Goal: Task Accomplishment & Management: Complete application form

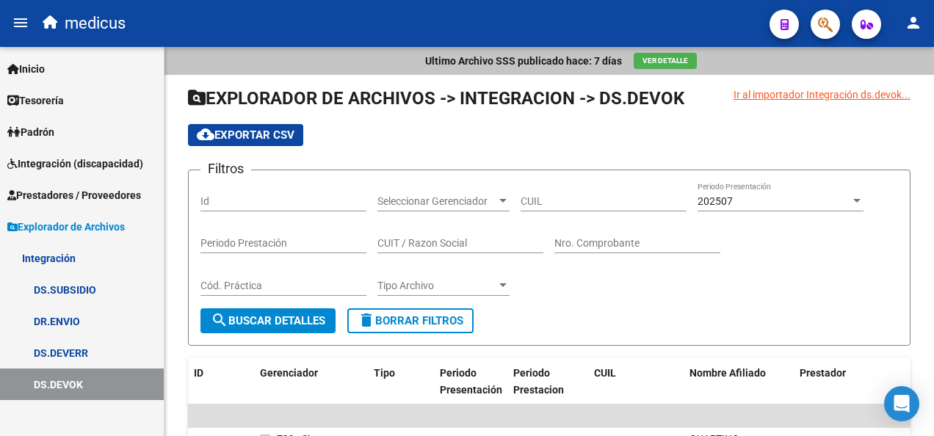
click at [88, 196] on span "Prestadores / Proveedores" at bounding box center [74, 195] width 134 height 16
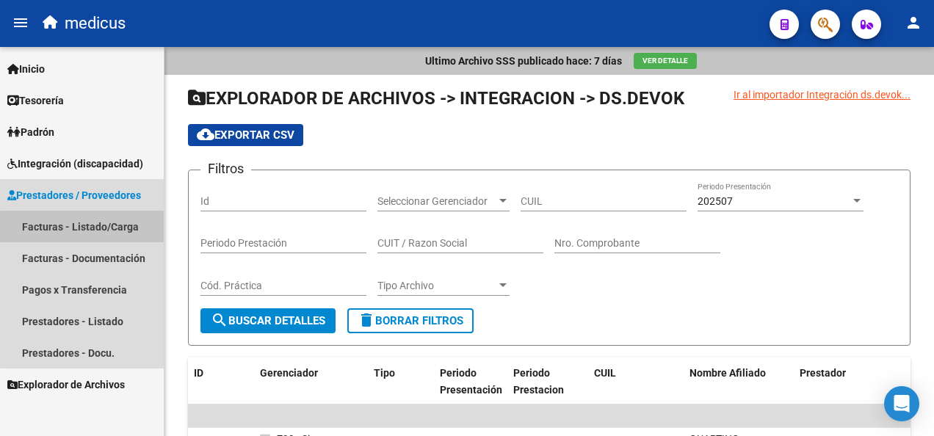
click at [112, 229] on link "Facturas - Listado/Carga" at bounding box center [82, 227] width 164 height 32
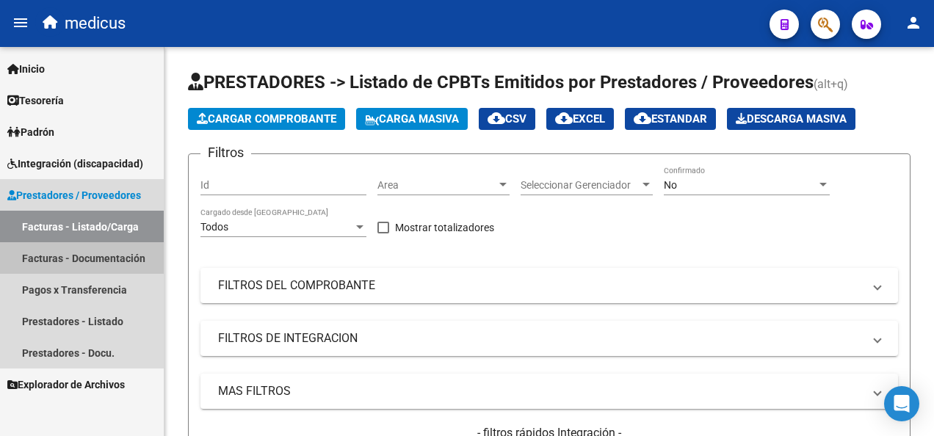
click at [117, 258] on link "Facturas - Documentación" at bounding box center [82, 258] width 164 height 32
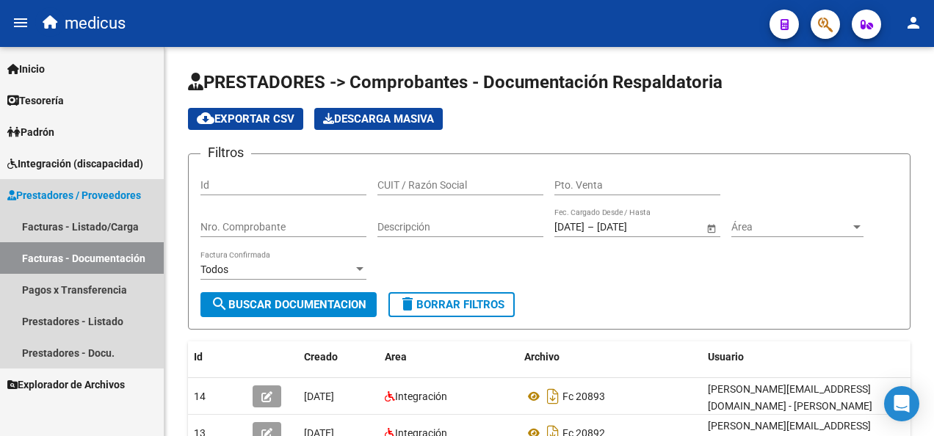
click at [70, 189] on span "Prestadores / Proveedores" at bounding box center [74, 195] width 134 height 16
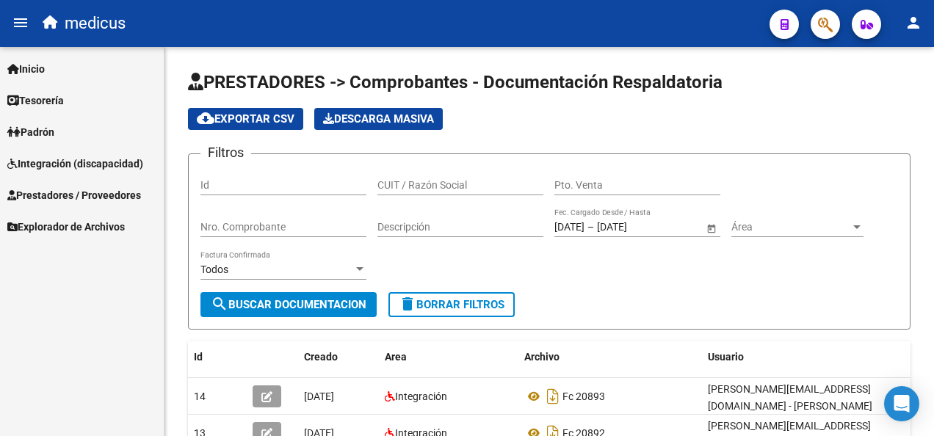
click at [85, 191] on span "Prestadores / Proveedores" at bounding box center [74, 195] width 134 height 16
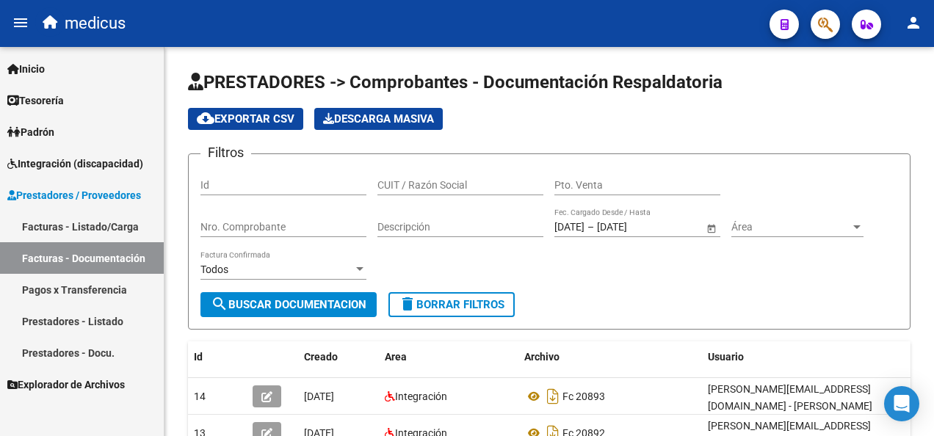
click at [90, 223] on link "Facturas - Listado/Carga" at bounding box center [82, 227] width 164 height 32
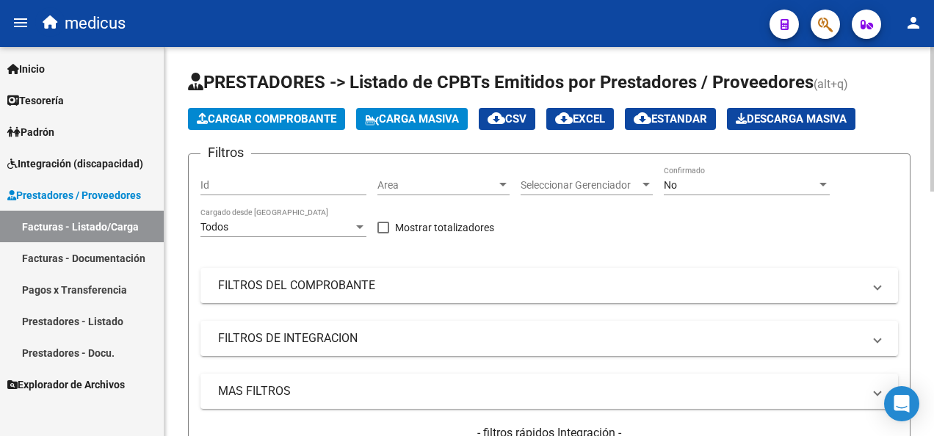
click at [400, 120] on span "Carga Masiva" at bounding box center [412, 118] width 94 height 13
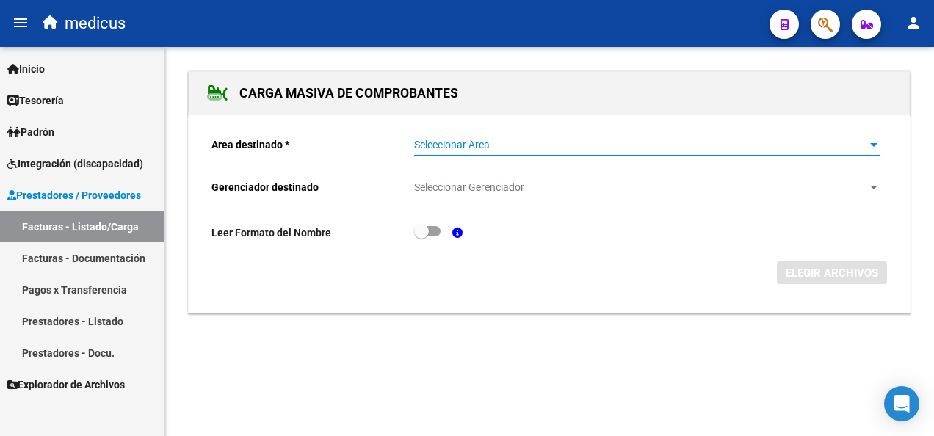
click at [486, 144] on span "Seleccionar Area" at bounding box center [640, 145] width 453 height 12
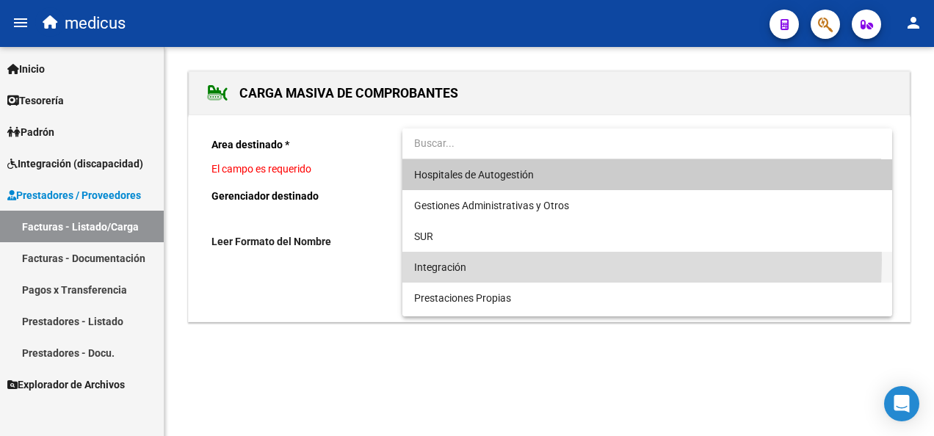
click at [471, 260] on span "Integración" at bounding box center [647, 267] width 466 height 31
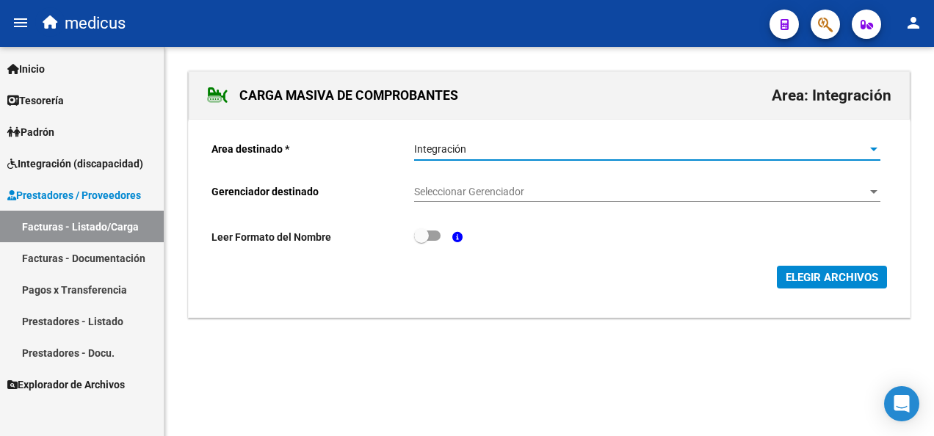
click at [807, 277] on span "ELEGIR ARCHIVOS" at bounding box center [831, 277] width 92 height 13
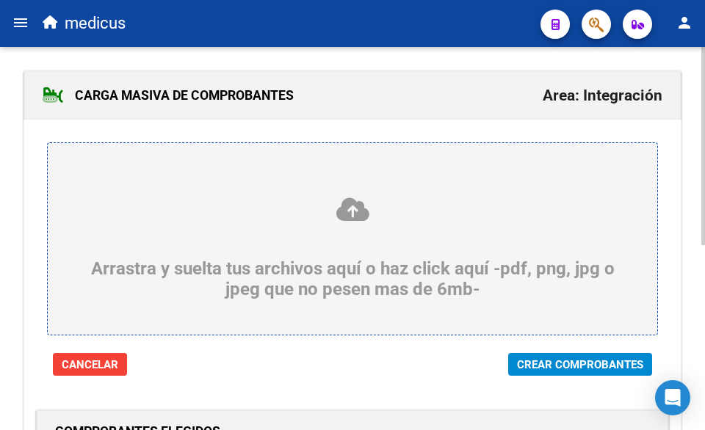
click at [565, 363] on span "Crear Comprobantes" at bounding box center [580, 364] width 126 height 13
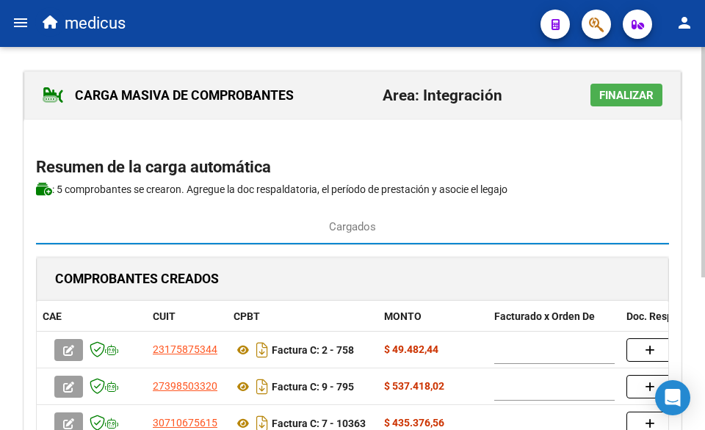
click at [705, 111] on html "menu medicus person Firma Express Inicio Instructivos Contacto OS Tesorería Ext…" at bounding box center [352, 215] width 705 height 430
click at [624, 89] on span "Finalizar" at bounding box center [626, 95] width 54 height 13
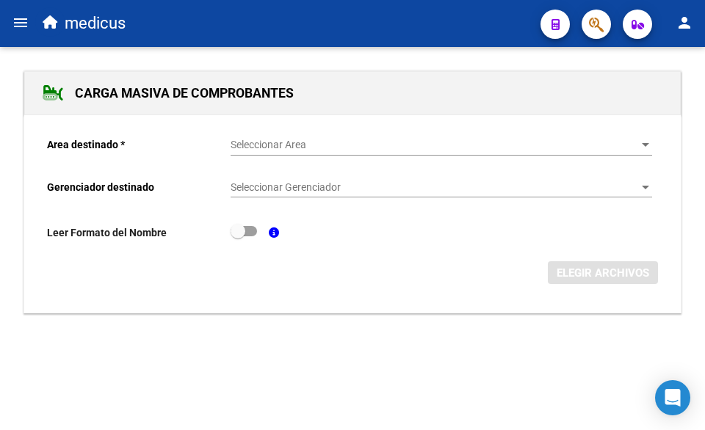
click at [389, 134] on div "Seleccionar Area Seleccionar Area" at bounding box center [440, 140] width 421 height 29
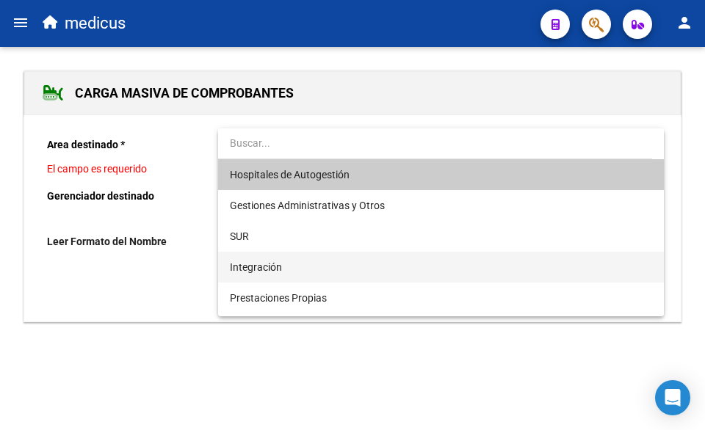
click at [331, 274] on span "Integración" at bounding box center [441, 267] width 422 height 31
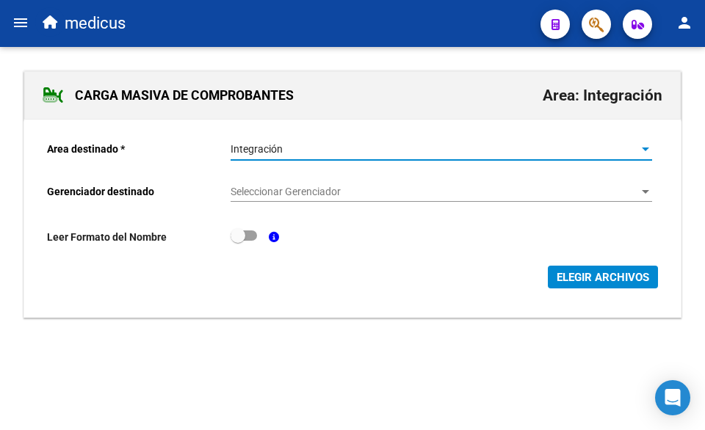
click at [580, 274] on span "ELEGIR ARCHIVOS" at bounding box center [602, 277] width 92 height 13
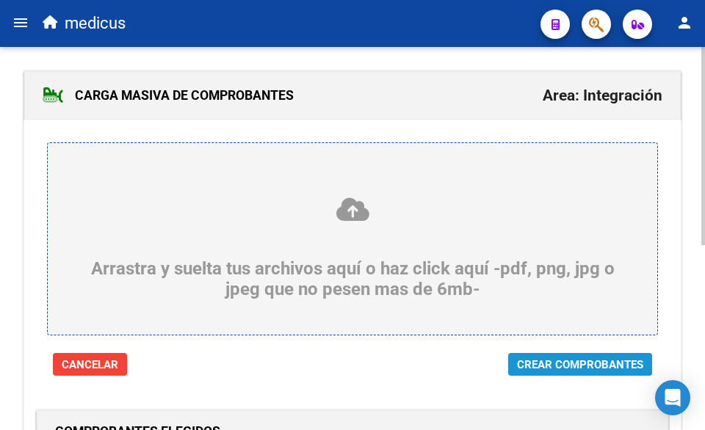
click at [554, 360] on span "Crear Comprobantes" at bounding box center [580, 364] width 126 height 13
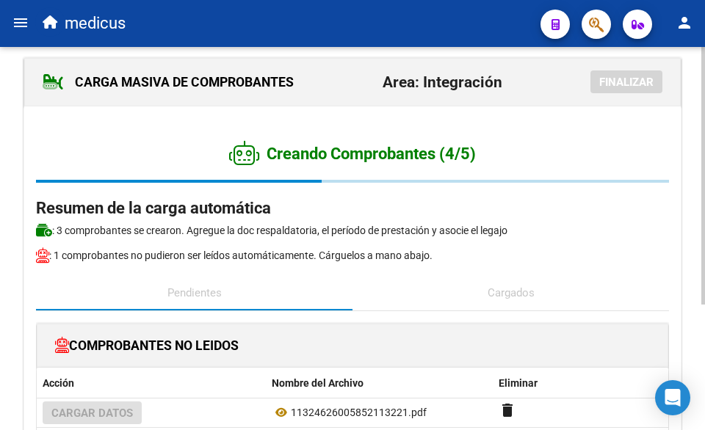
scroll to position [9, 0]
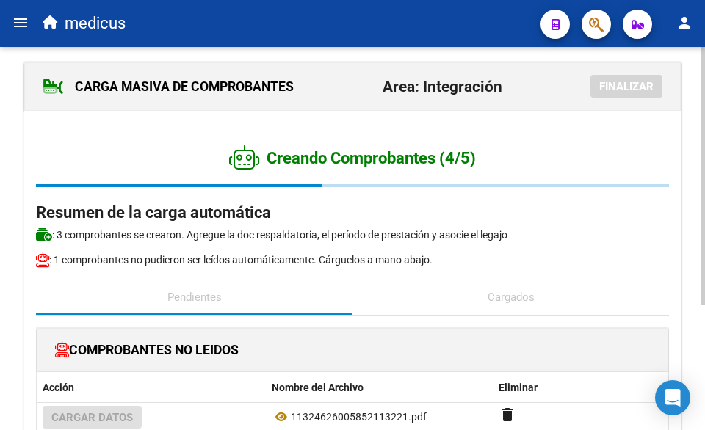
click at [705, 224] on html "menu medicus person Firma Express Inicio Instructivos Contacto OS Tesorería Ext…" at bounding box center [352, 215] width 705 height 430
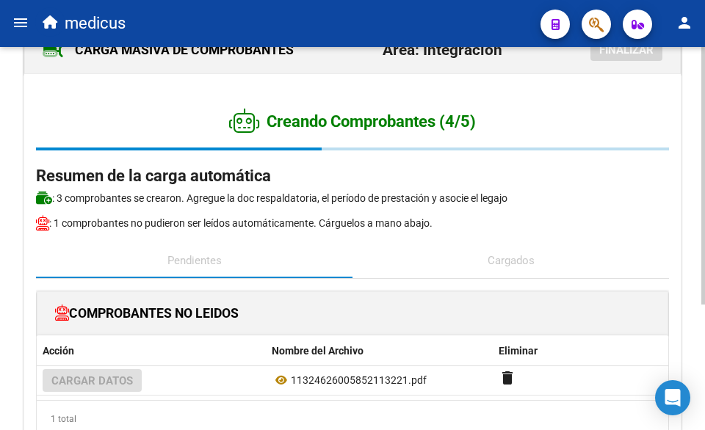
scroll to position [41, 0]
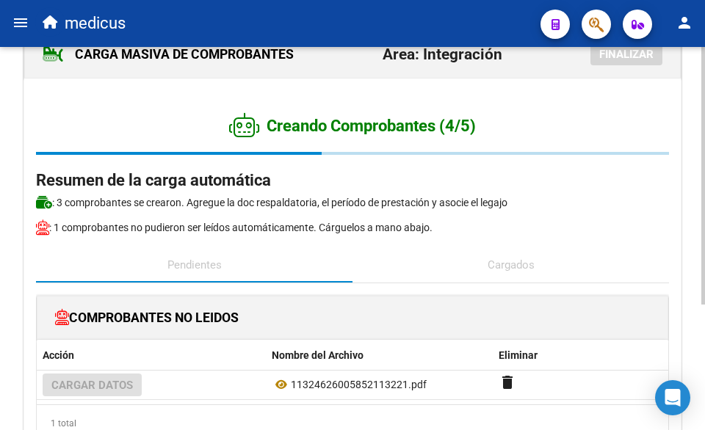
click at [703, 197] on div at bounding box center [703, 203] width 4 height 258
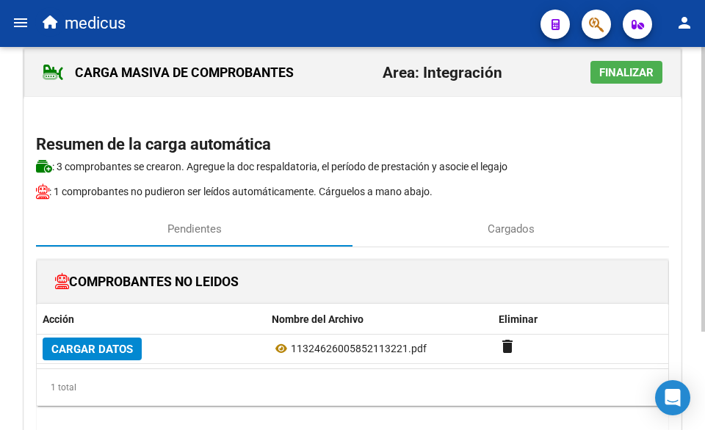
scroll to position [19, 0]
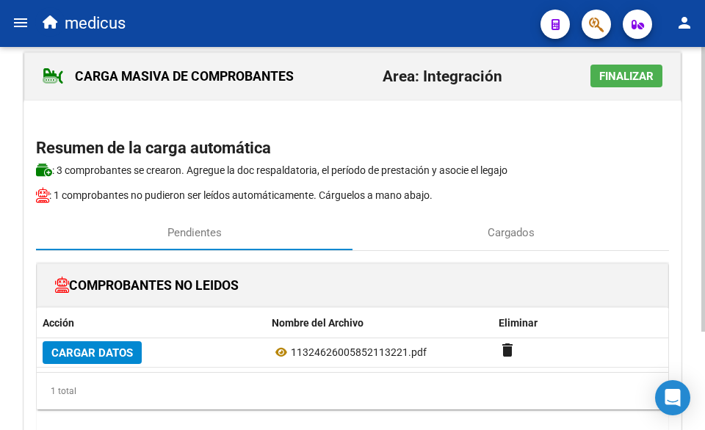
click at [704, 180] on html "menu medicus person Firma Express Inicio Instructivos Contacto OS Tesorería Ext…" at bounding box center [352, 215] width 705 height 430
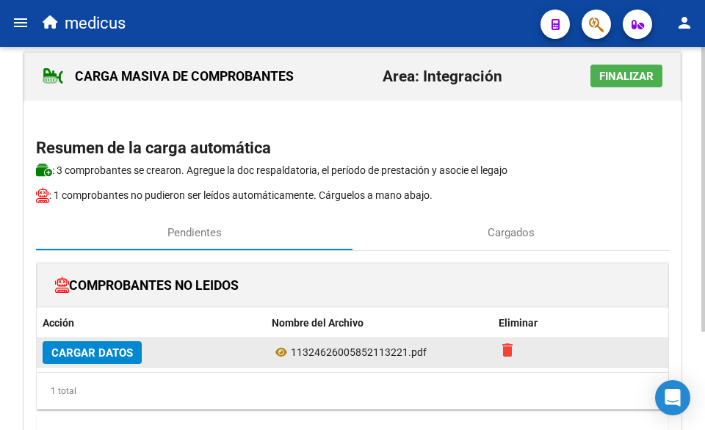
click at [502, 343] on mat-icon "delete" at bounding box center [507, 350] width 18 height 18
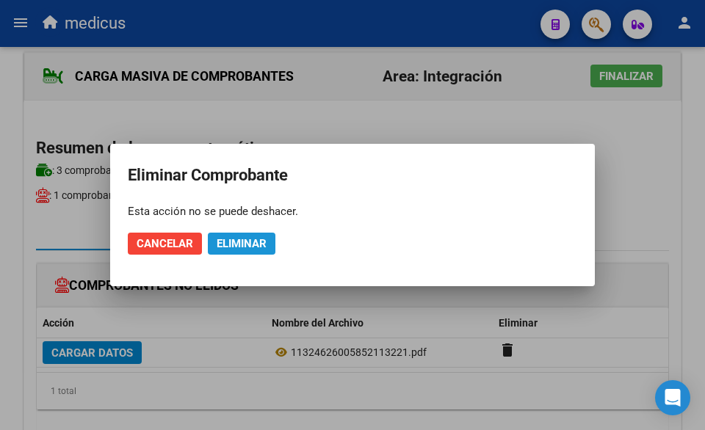
click at [230, 242] on span "Eliminar" at bounding box center [242, 243] width 50 height 13
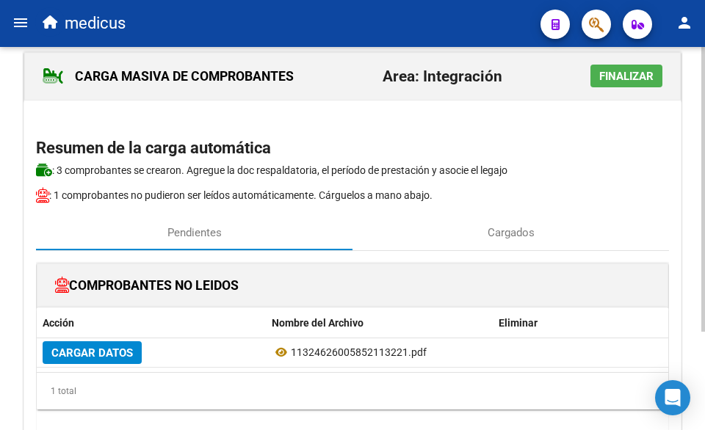
scroll to position [0, 0]
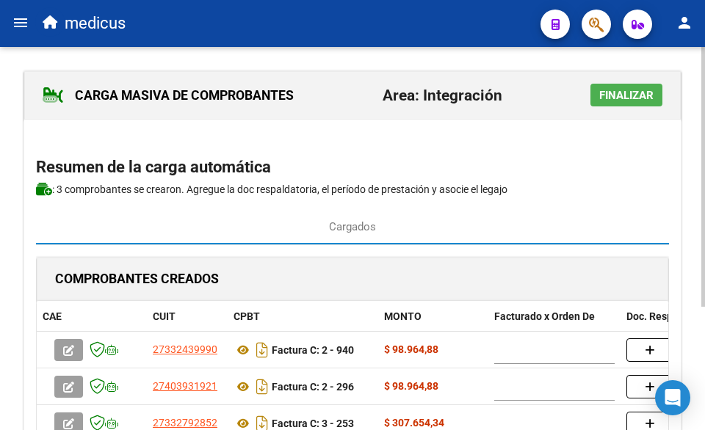
click at [614, 90] on span "Finalizar" at bounding box center [626, 95] width 54 height 13
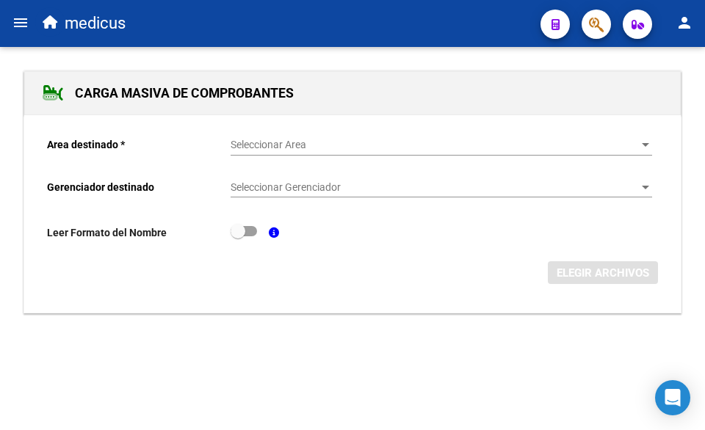
click at [389, 146] on span "Seleccionar Area" at bounding box center [434, 145] width 408 height 12
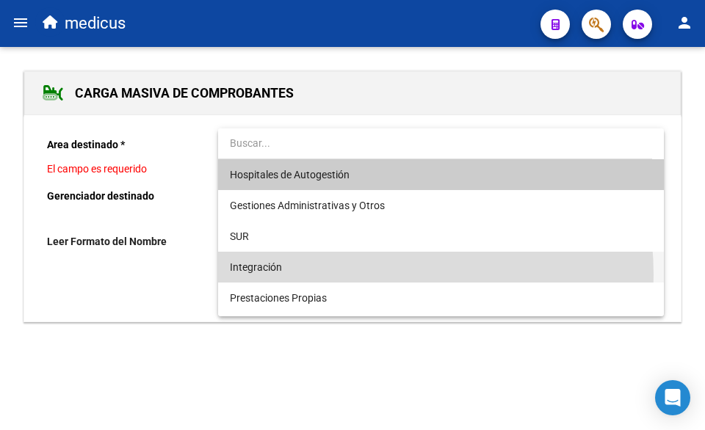
click at [317, 275] on span "Integración" at bounding box center [441, 267] width 422 height 31
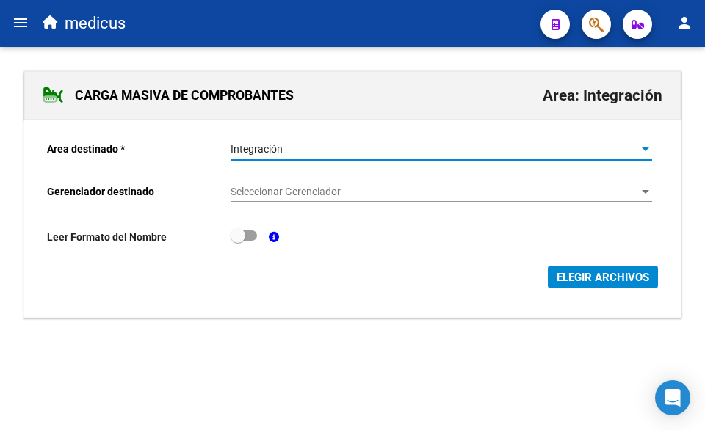
click at [576, 276] on span "ELEGIR ARCHIVOS" at bounding box center [602, 277] width 92 height 13
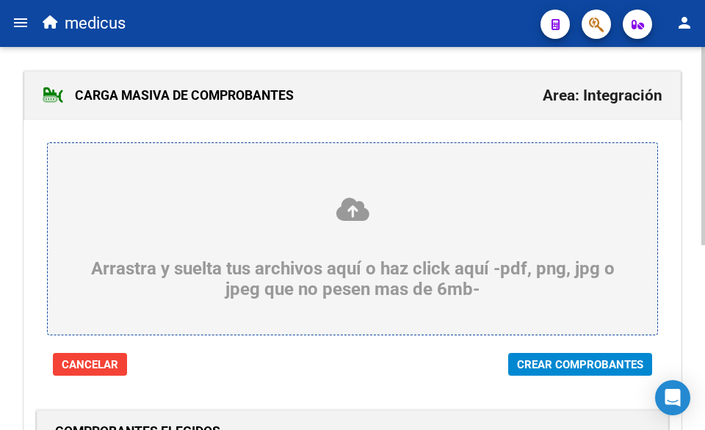
click at [564, 363] on span "Crear Comprobantes" at bounding box center [580, 364] width 126 height 13
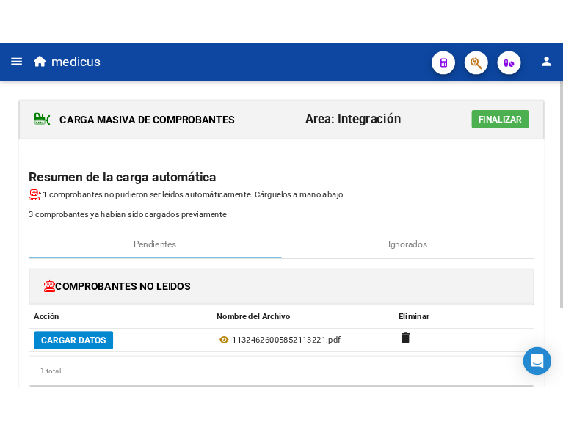
scroll to position [131, 0]
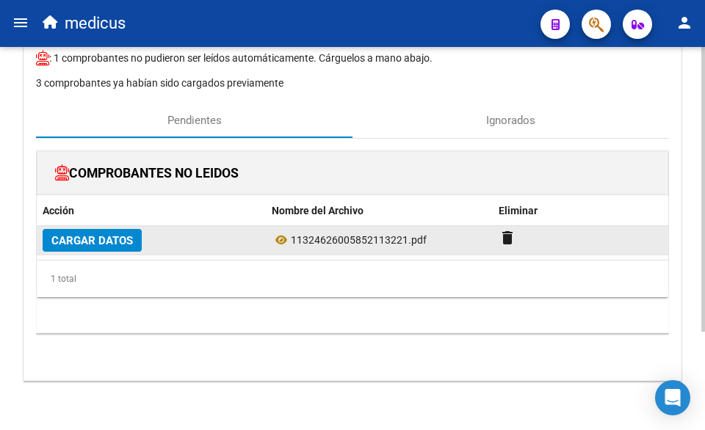
click at [84, 234] on span "Cargar Datos" at bounding box center [91, 240] width 81 height 13
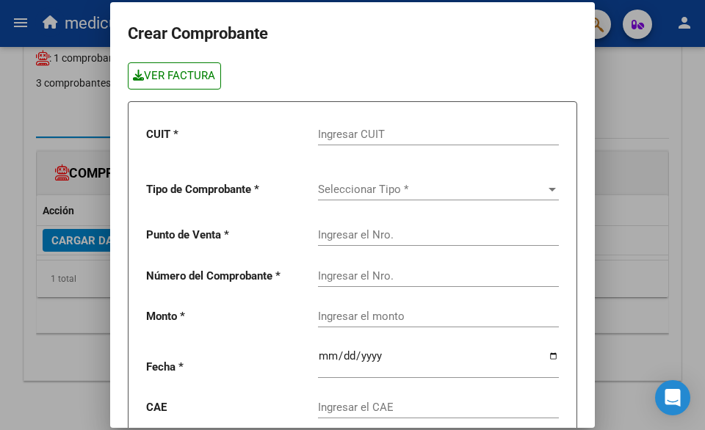
click at [210, 79] on link "VER FACTURA" at bounding box center [174, 75] width 93 height 27
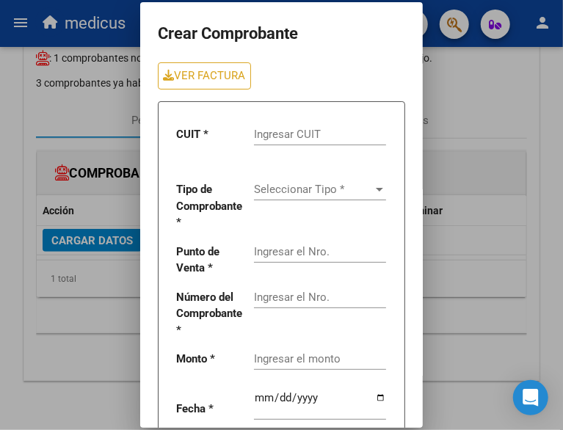
drag, startPoint x: 291, startPoint y: 126, endPoint x: 294, endPoint y: 137, distance: 11.6
click at [291, 126] on div "Ingresar CUIT" at bounding box center [320, 130] width 132 height 32
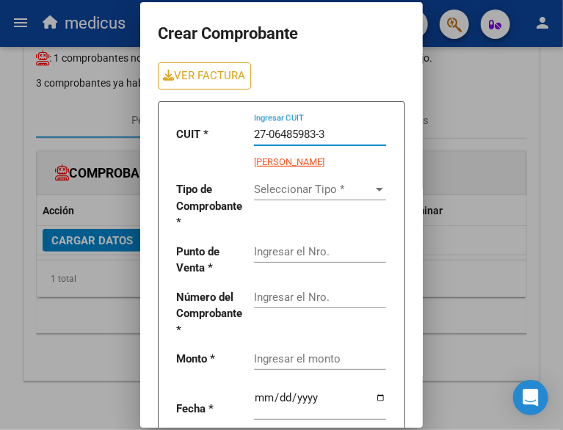
type input "27-06485983-3"
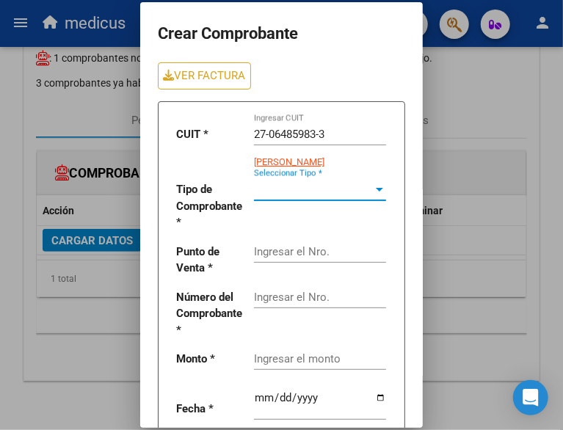
click at [349, 188] on span "Seleccionar Tipo *" at bounding box center [313, 189] width 119 height 13
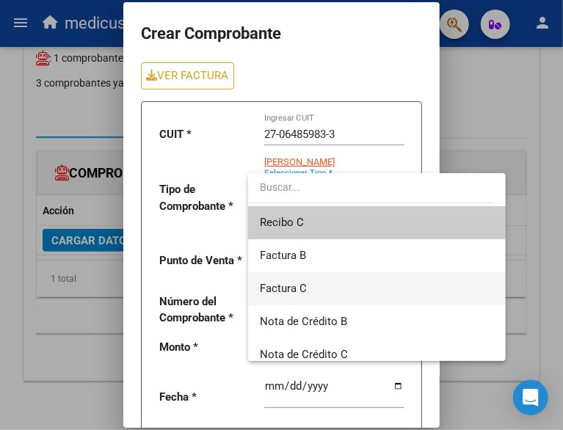
click at [330, 283] on span "Factura C" at bounding box center [377, 288] width 234 height 33
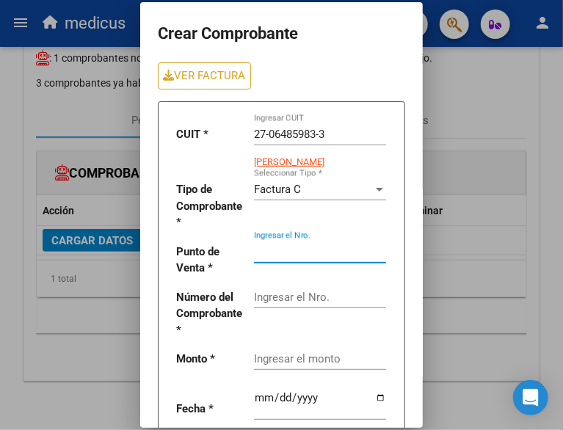
click at [333, 245] on input "Ingresar el Nro." at bounding box center [320, 251] width 132 height 13
type input "00011"
drag, startPoint x: 290, startPoint y: 274, endPoint x: 299, endPoint y: 275, distance: 8.9
click at [290, 291] on input "Ingresar el Nro." at bounding box center [320, 297] width 132 height 13
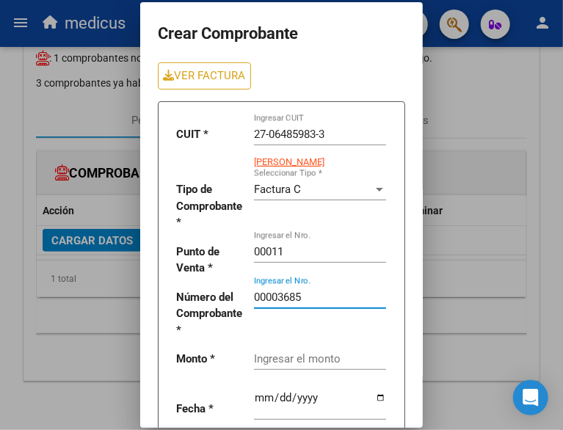
type input "00003685"
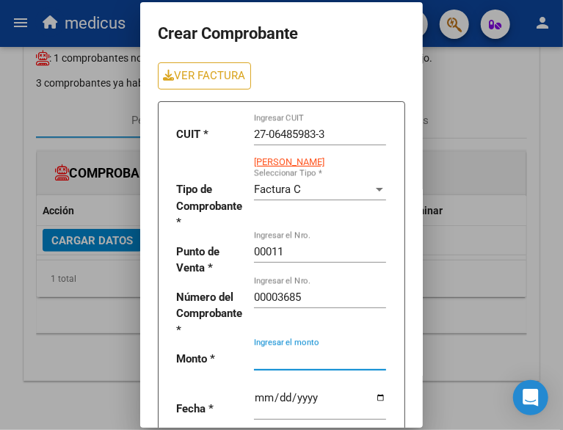
click at [343, 352] on input "Ingresar el monto" at bounding box center [320, 358] width 132 height 13
type input "612555.65"
click at [269, 392] on input "date" at bounding box center [320, 403] width 132 height 23
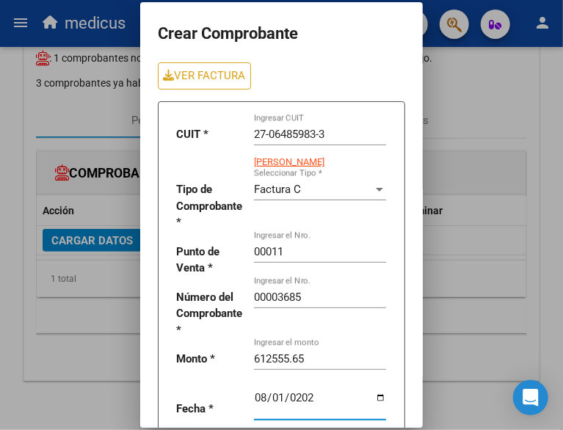
type input "[DATE]"
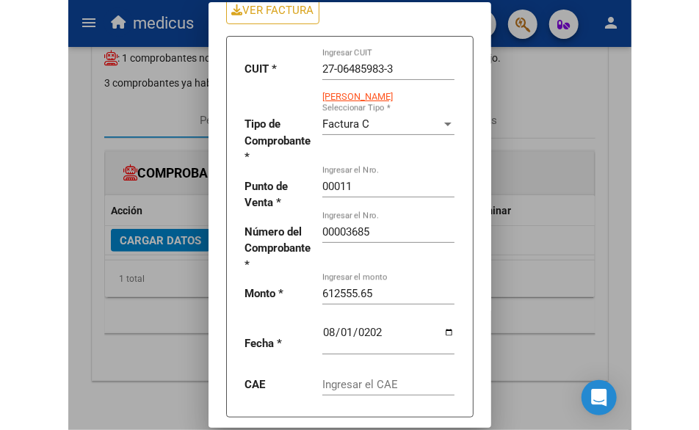
scroll to position [92, 0]
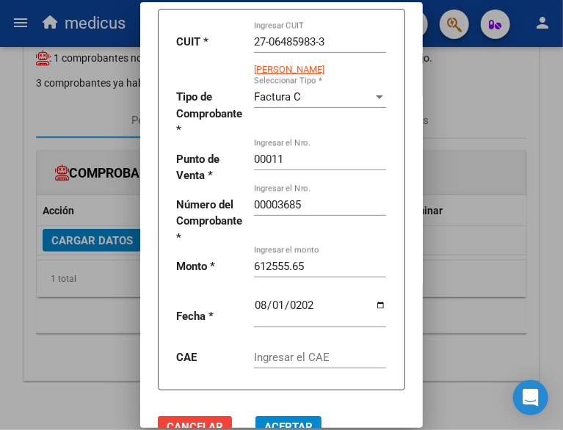
drag, startPoint x: 316, startPoint y: 313, endPoint x: 396, endPoint y: 310, distance: 80.1
click at [316, 351] on input "Ingresar el CAE" at bounding box center [320, 357] width 132 height 13
type input "75313569903354"
click at [264, 421] on span "Aceptar" at bounding box center [288, 427] width 48 height 13
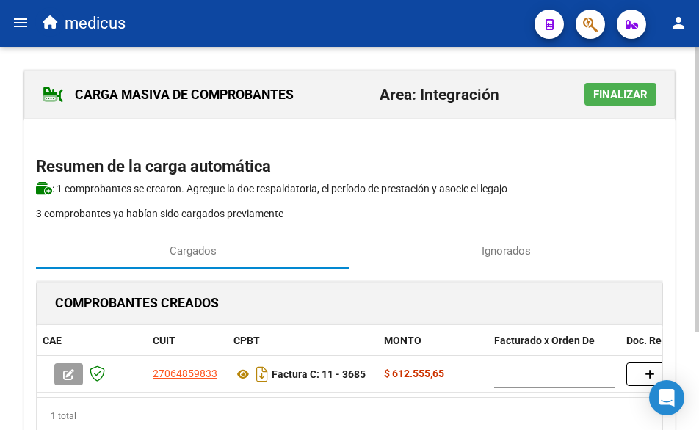
scroll to position [0, 0]
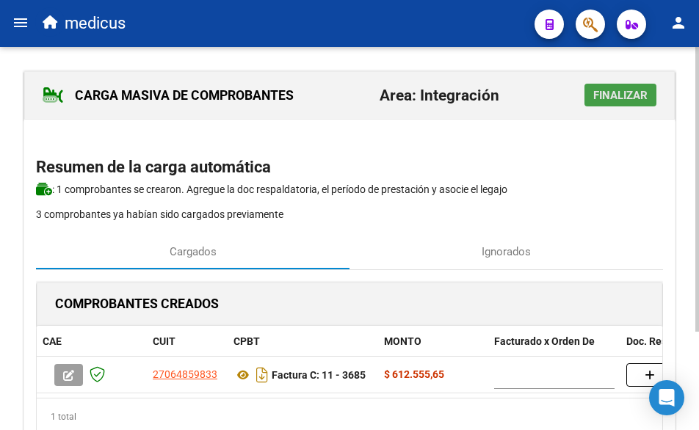
click at [637, 92] on span "Finalizar" at bounding box center [620, 95] width 54 height 13
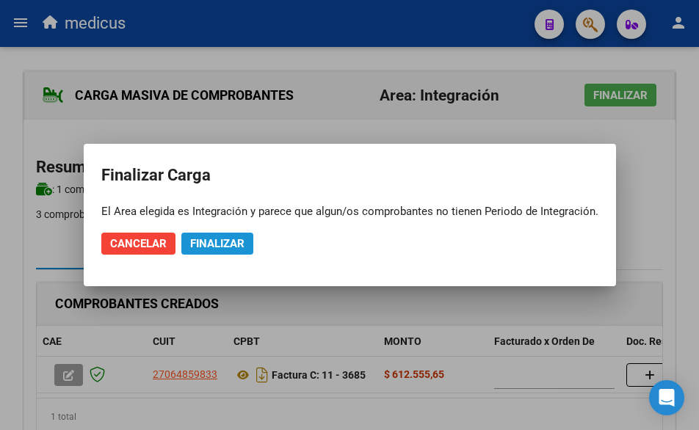
click at [233, 246] on span "Finalizar" at bounding box center [217, 243] width 54 height 13
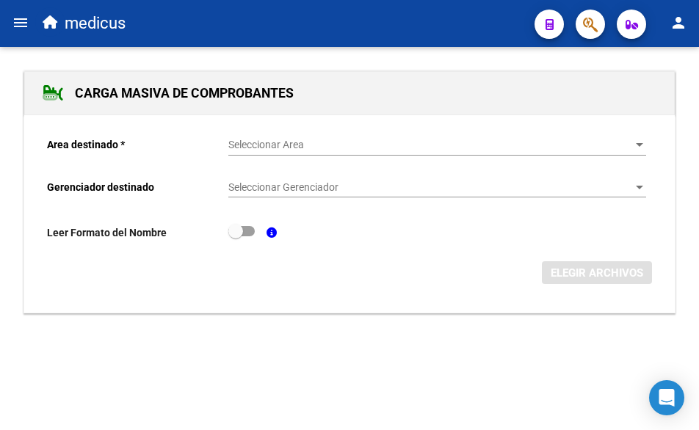
click at [294, 144] on span "Seleccionar Area" at bounding box center [430, 145] width 404 height 12
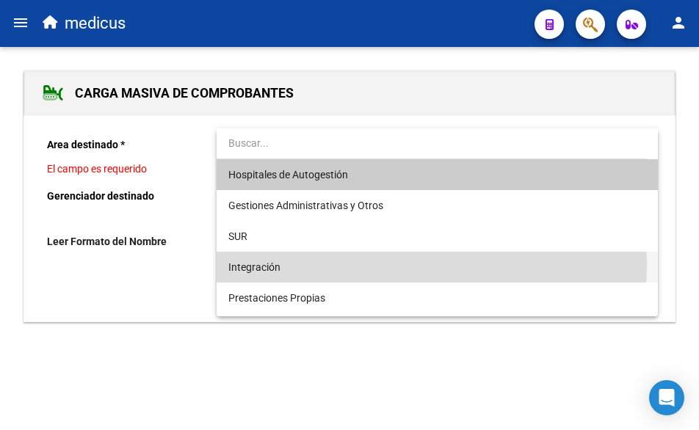
click at [324, 264] on span "Integración" at bounding box center [437, 267] width 418 height 31
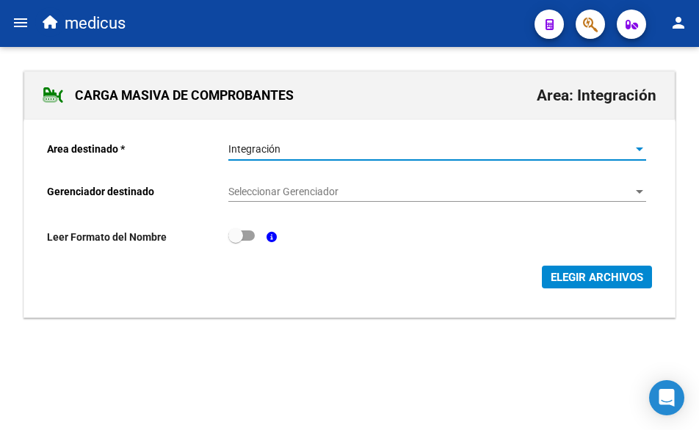
click at [567, 274] on span "ELEGIR ARCHIVOS" at bounding box center [597, 277] width 92 height 13
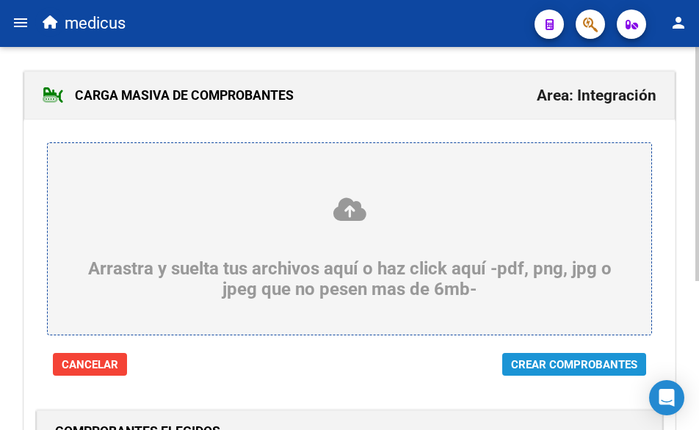
click at [542, 359] on span "Crear Comprobantes" at bounding box center [574, 364] width 126 height 13
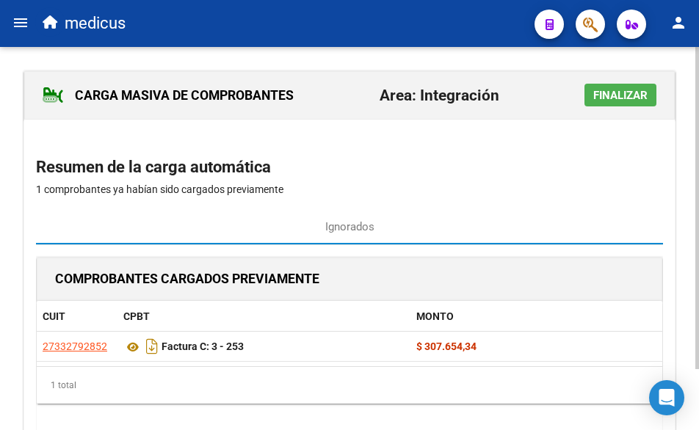
click at [611, 92] on span "Finalizar" at bounding box center [620, 95] width 54 height 13
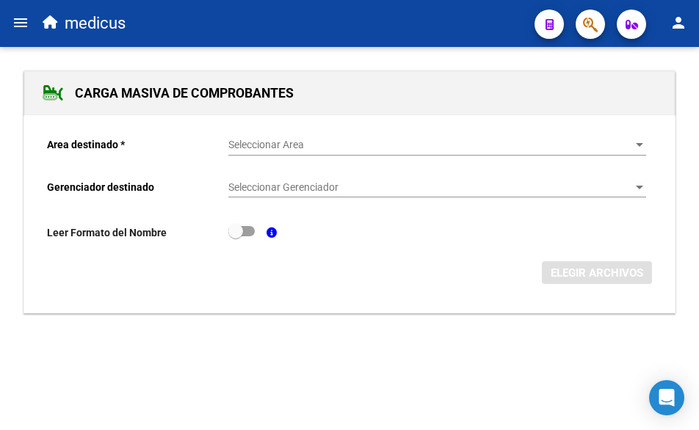
click at [435, 158] on div "Seleccionar Area Seleccionar Area" at bounding box center [437, 147] width 418 height 42
click at [435, 151] on div "Seleccionar Area Seleccionar Area" at bounding box center [437, 140] width 418 height 29
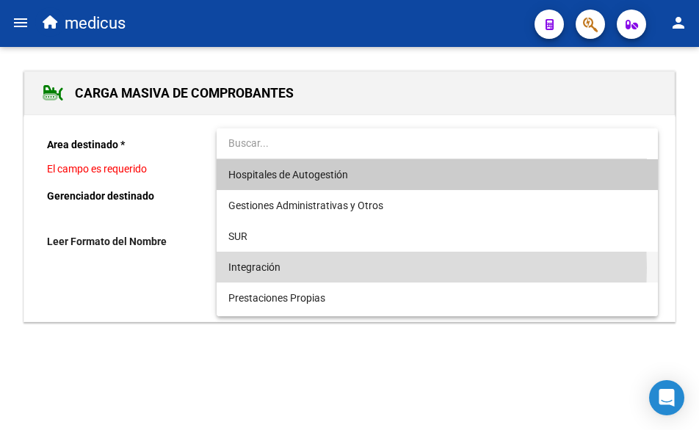
click at [324, 268] on span "Integración" at bounding box center [437, 267] width 418 height 31
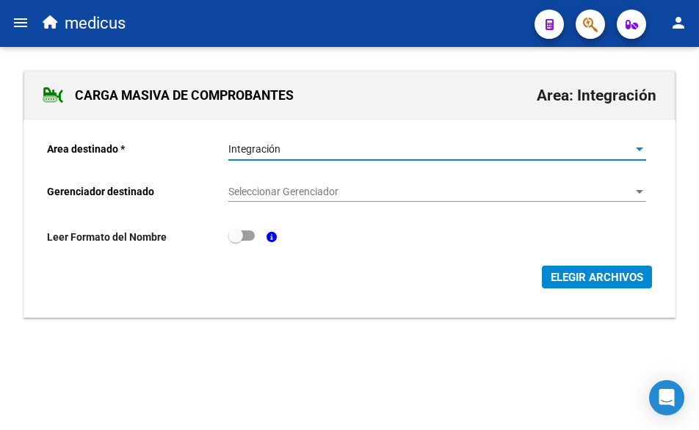
click at [586, 272] on span "ELEGIR ARCHIVOS" at bounding box center [597, 277] width 92 height 13
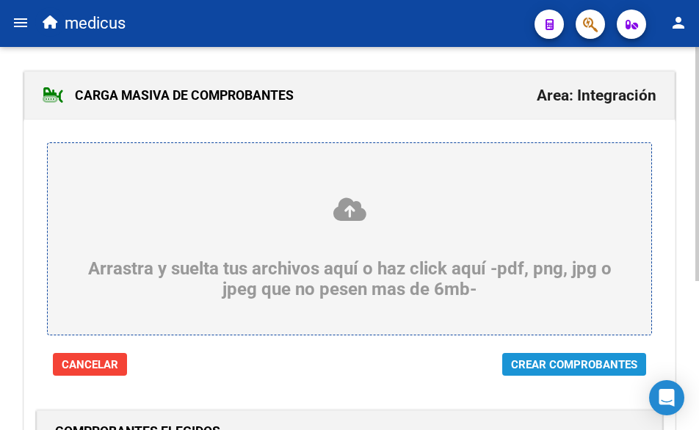
drag, startPoint x: 553, startPoint y: 357, endPoint x: 583, endPoint y: 244, distance: 117.0
click at [553, 358] on span "Crear Comprobantes" at bounding box center [574, 364] width 126 height 13
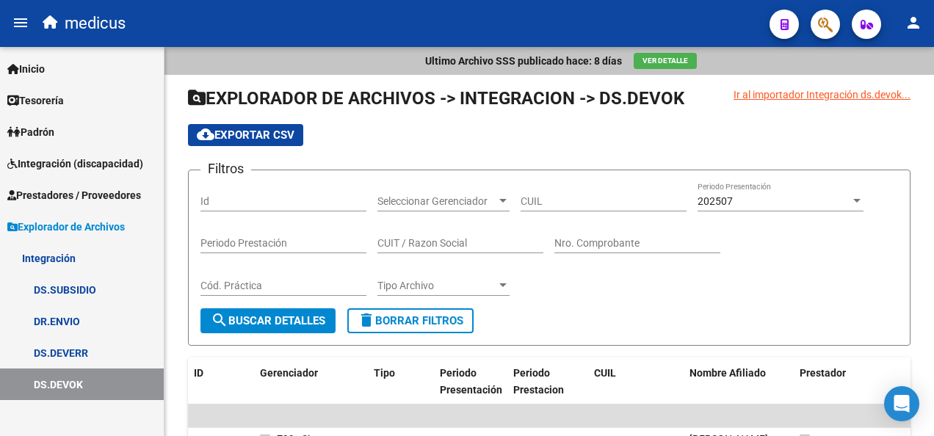
click at [74, 195] on span "Prestadores / Proveedores" at bounding box center [74, 195] width 134 height 16
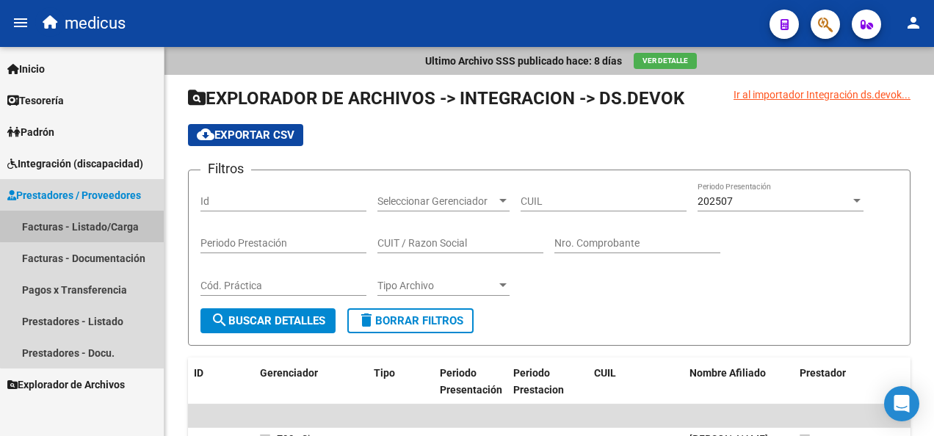
click at [86, 214] on link "Facturas - Listado/Carga" at bounding box center [82, 227] width 164 height 32
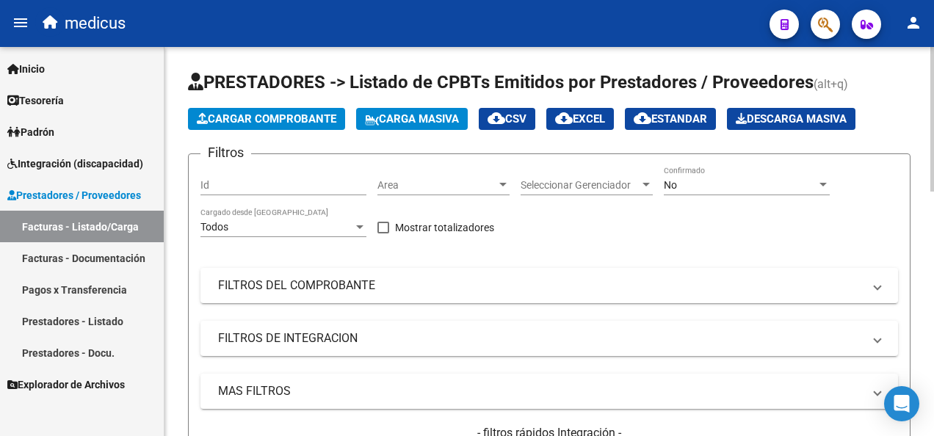
click at [401, 117] on span "Carga Masiva" at bounding box center [412, 118] width 94 height 13
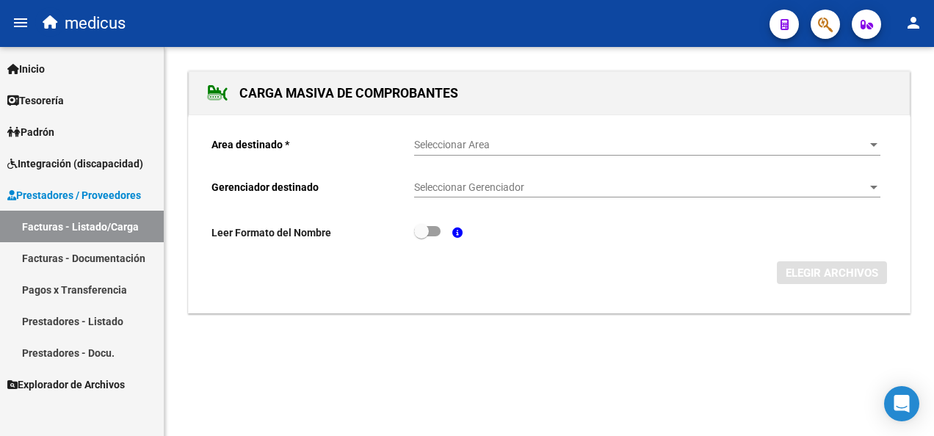
click at [492, 142] on span "Seleccionar Area" at bounding box center [640, 145] width 453 height 12
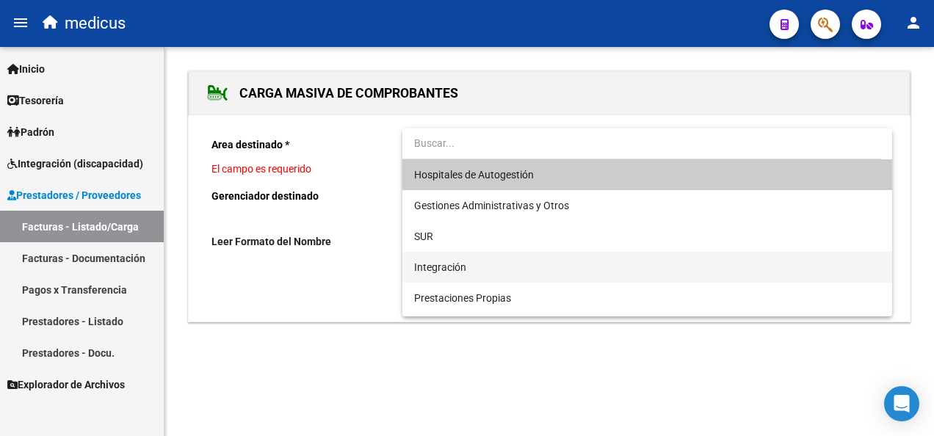
click at [503, 275] on span "Integración" at bounding box center [647, 267] width 466 height 31
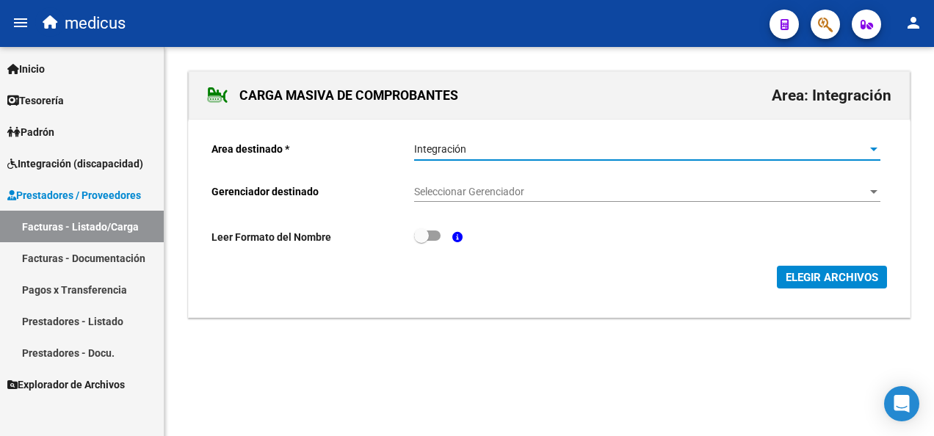
click at [698, 276] on span "ELEGIR ARCHIVOS" at bounding box center [831, 277] width 92 height 13
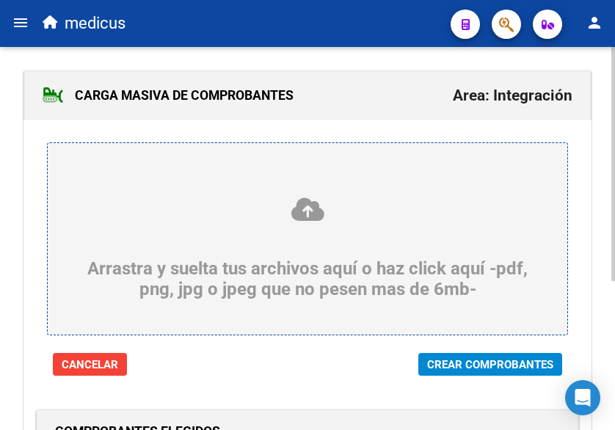
click at [462, 365] on span "Crear Comprobantes" at bounding box center [490, 364] width 126 height 13
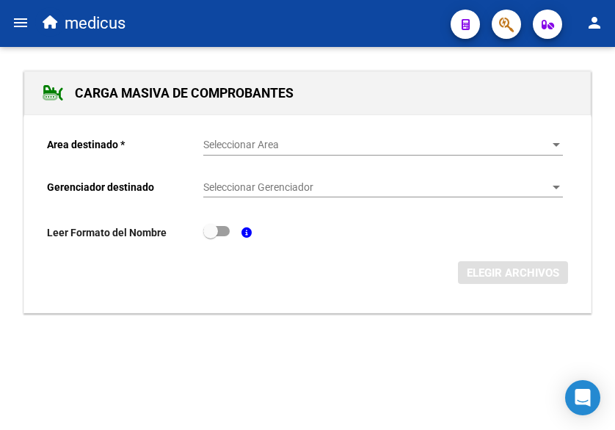
click at [436, 149] on span "Seleccionar Area" at bounding box center [376, 145] width 346 height 12
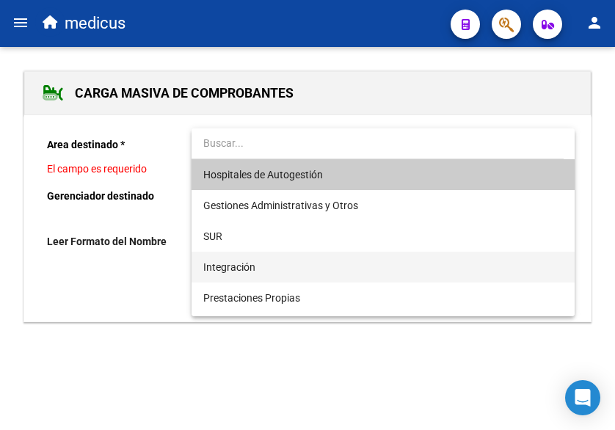
click at [355, 268] on span "Integración" at bounding box center [383, 267] width 360 height 31
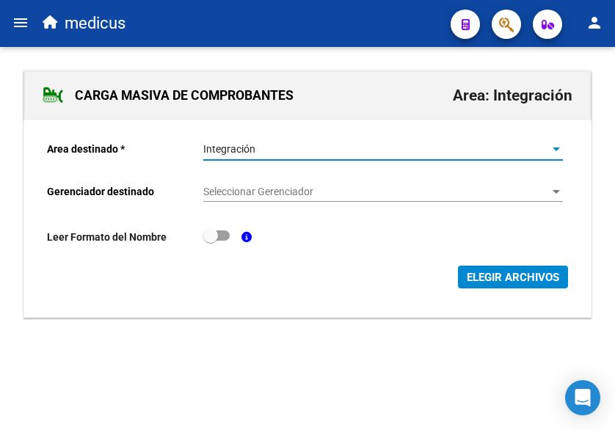
click at [497, 268] on button "ELEGIR ARCHIVOS" at bounding box center [513, 277] width 110 height 23
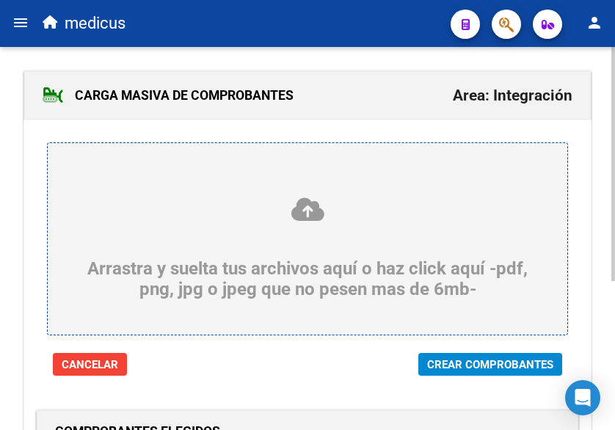
click at [473, 362] on span "Crear Comprobantes" at bounding box center [490, 364] width 126 height 13
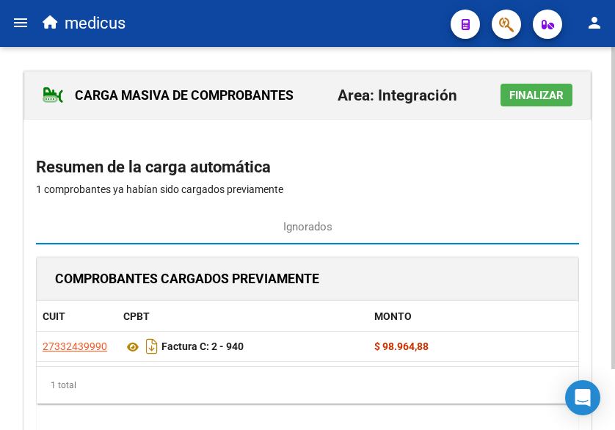
click at [551, 97] on span "Finalizar" at bounding box center [536, 95] width 54 height 13
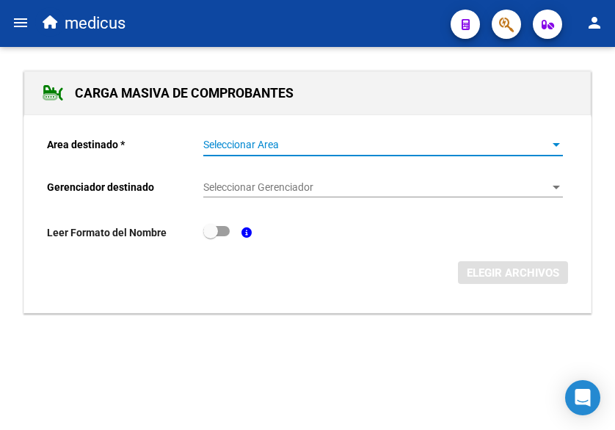
click at [411, 145] on span "Seleccionar Area" at bounding box center [376, 145] width 346 height 12
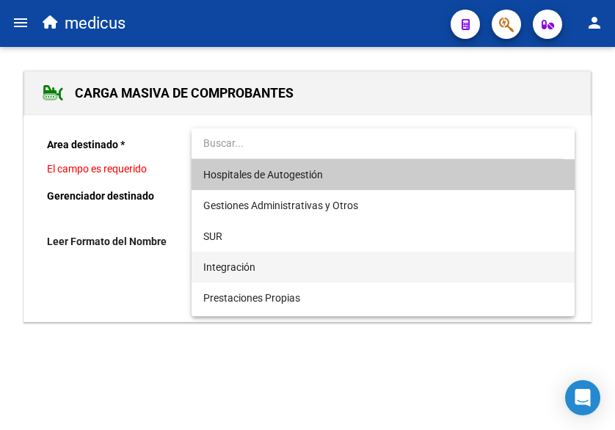
click at [345, 270] on span "Integración" at bounding box center [383, 267] width 360 height 31
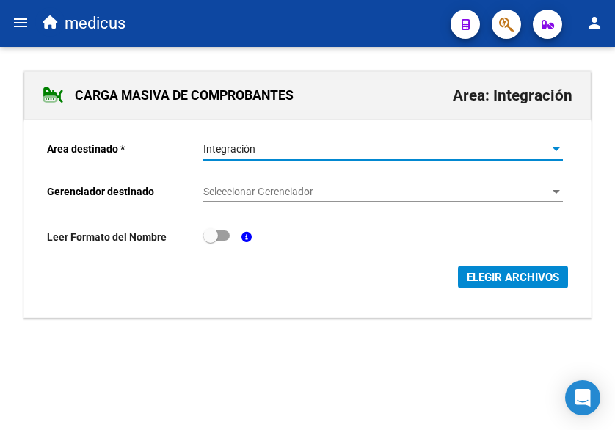
click at [487, 273] on span "ELEGIR ARCHIVOS" at bounding box center [513, 277] width 92 height 13
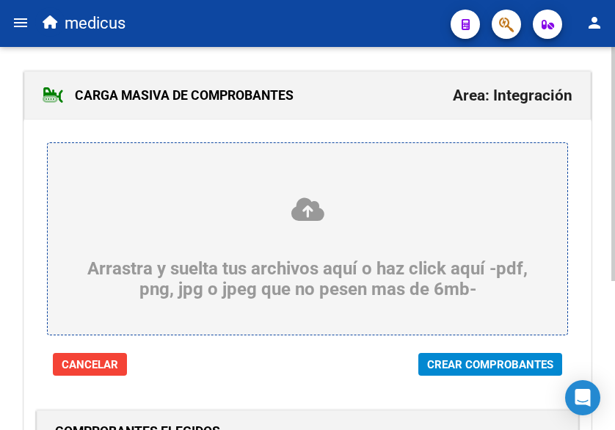
click at [471, 362] on span "Crear Comprobantes" at bounding box center [490, 364] width 126 height 13
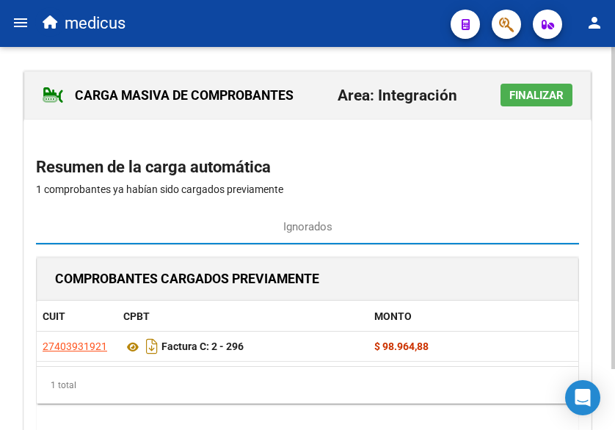
click at [524, 93] on span "Finalizar" at bounding box center [536, 95] width 54 height 13
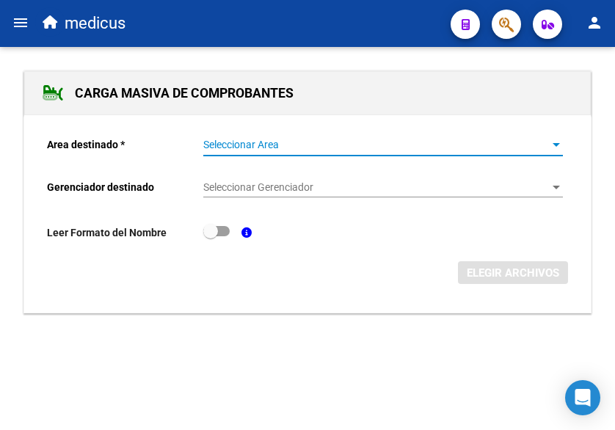
click at [384, 144] on span "Seleccionar Area" at bounding box center [376, 145] width 346 height 12
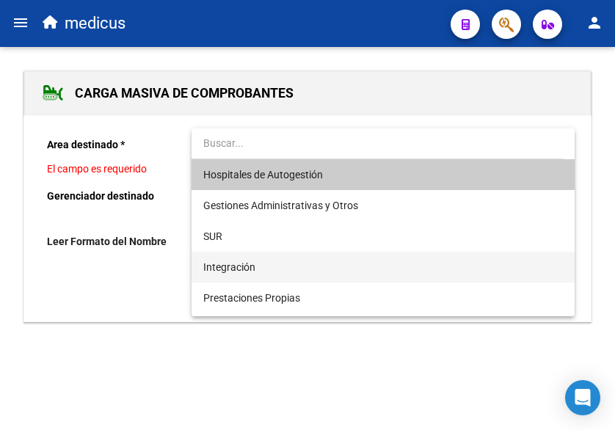
click at [327, 265] on span "Integración" at bounding box center [383, 267] width 360 height 31
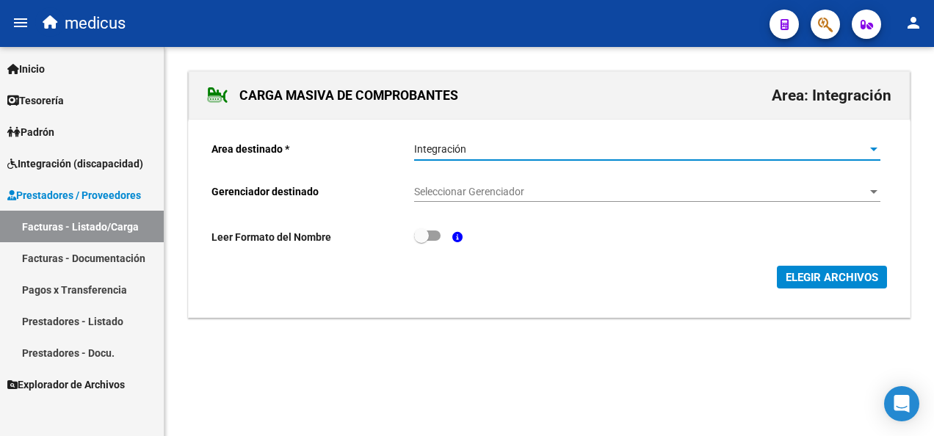
click at [92, 223] on link "Facturas - Listado/Carga" at bounding box center [82, 227] width 164 height 32
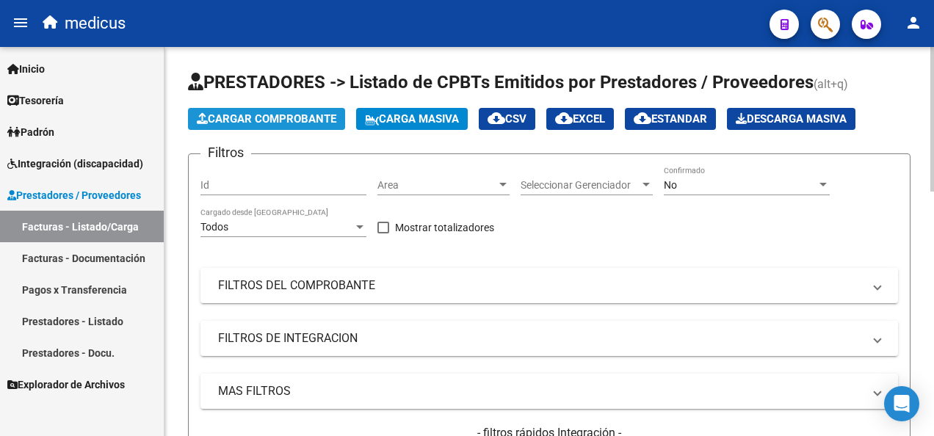
click at [298, 117] on span "Cargar Comprobante" at bounding box center [266, 118] width 139 height 13
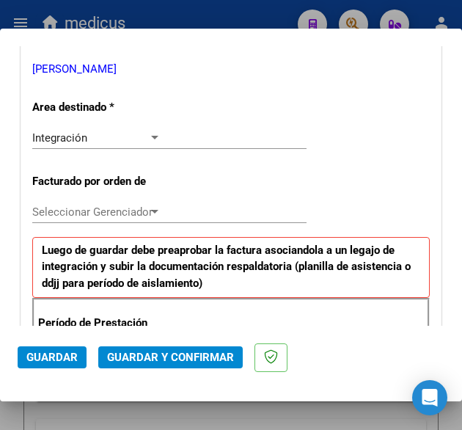
scroll to position [220, 0]
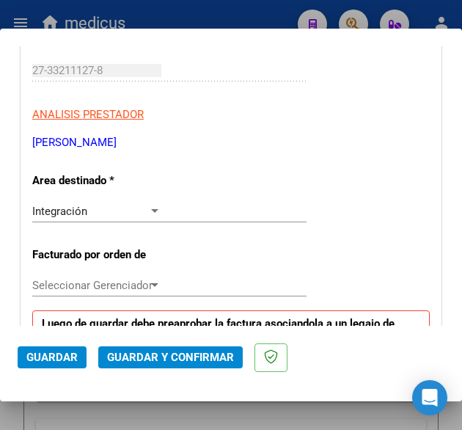
click at [123, 212] on div "Integración" at bounding box center [90, 211] width 116 height 13
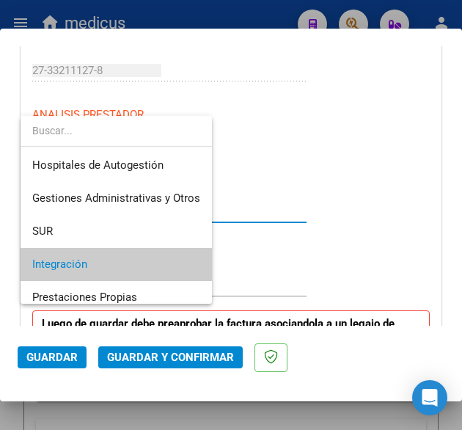
scroll to position [54, 0]
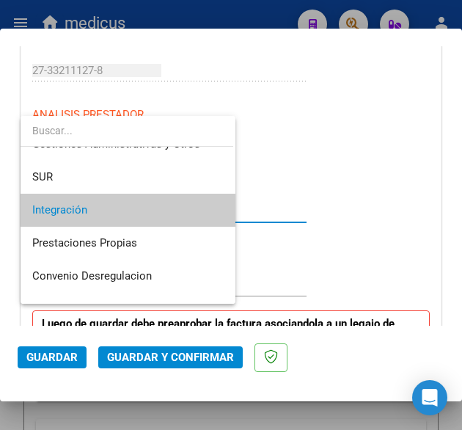
click at [123, 212] on span "Integración" at bounding box center [128, 210] width 192 height 33
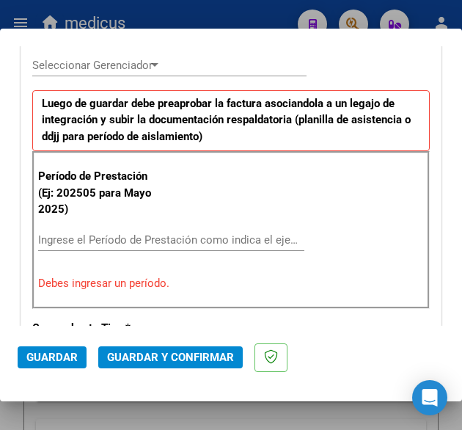
scroll to position [514, 0]
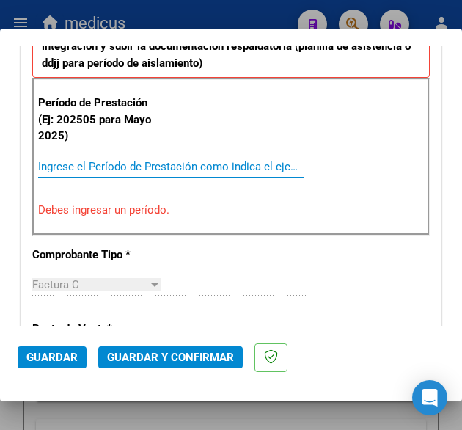
click at [101, 165] on input "Ingrese el Período de Prestación como indica el ejemplo" at bounding box center [101, 166] width 126 height 13
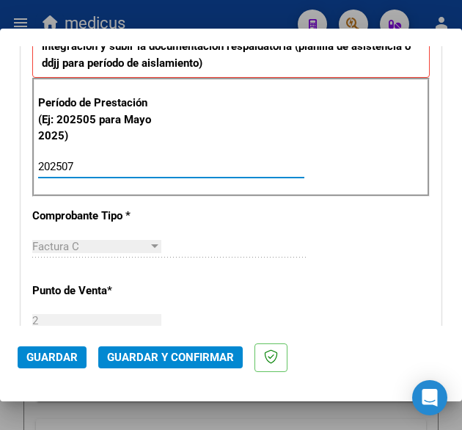
type input "202507"
click at [276, 236] on div "Factura C Seleccionar Tipo" at bounding box center [169, 247] width 275 height 22
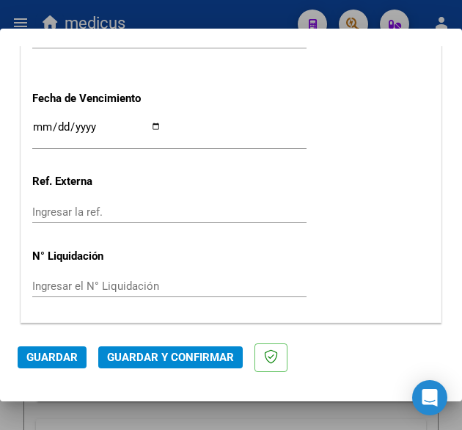
scroll to position [1260, 0]
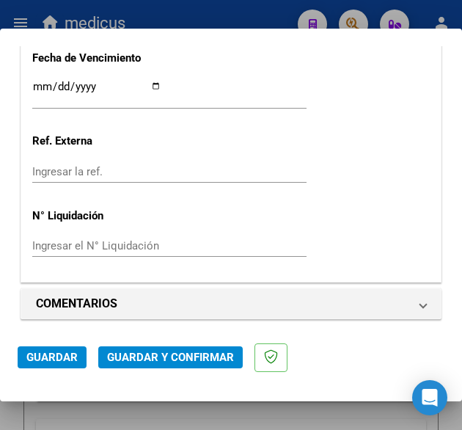
click at [148, 357] on span "Guardar y Confirmar" at bounding box center [170, 357] width 127 height 13
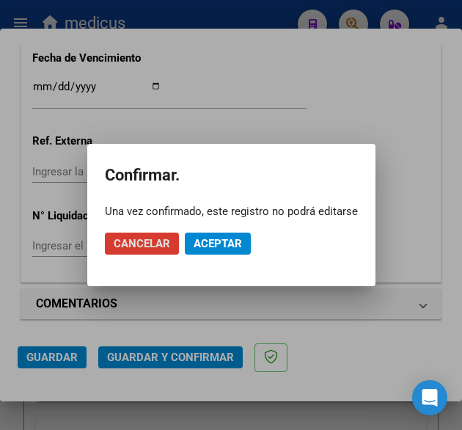
click at [217, 241] on span "Aceptar" at bounding box center [218, 243] width 48 height 13
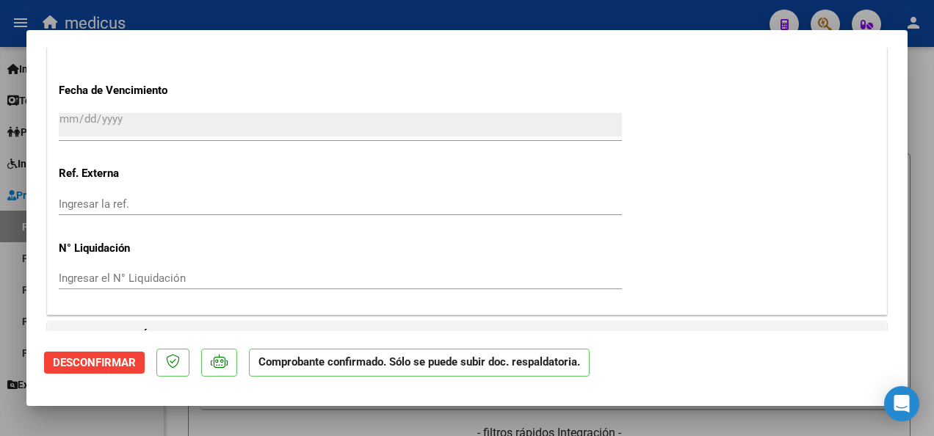
scroll to position [1704, 0]
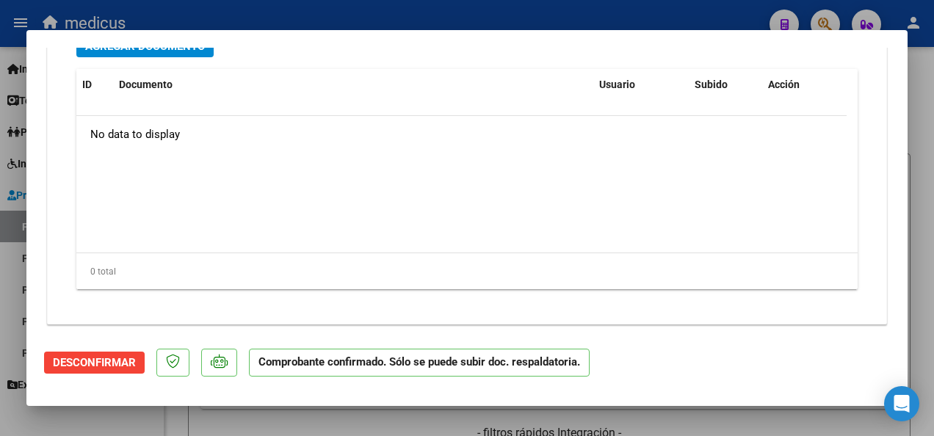
click at [614, 419] on div at bounding box center [467, 218] width 934 height 436
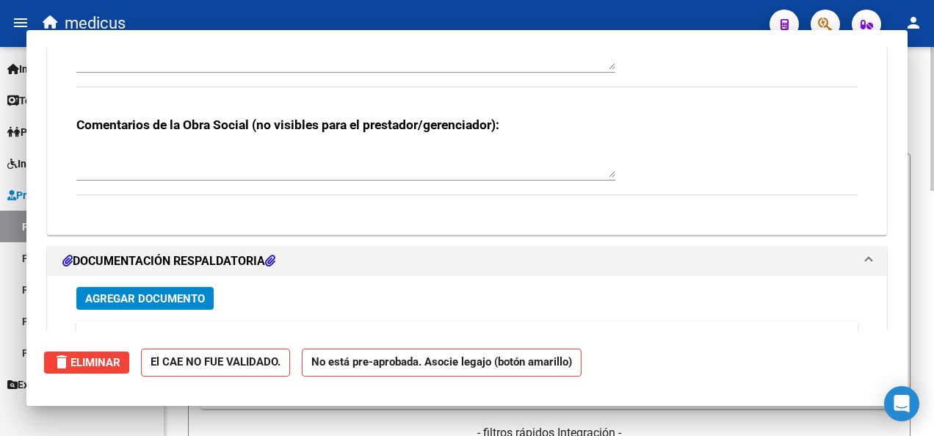
scroll to position [0, 0]
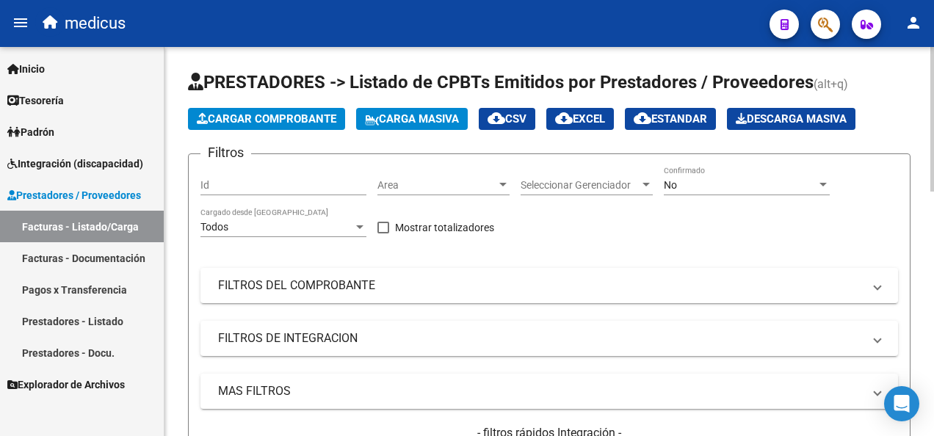
click at [410, 116] on span "Carga Masiva" at bounding box center [412, 118] width 94 height 13
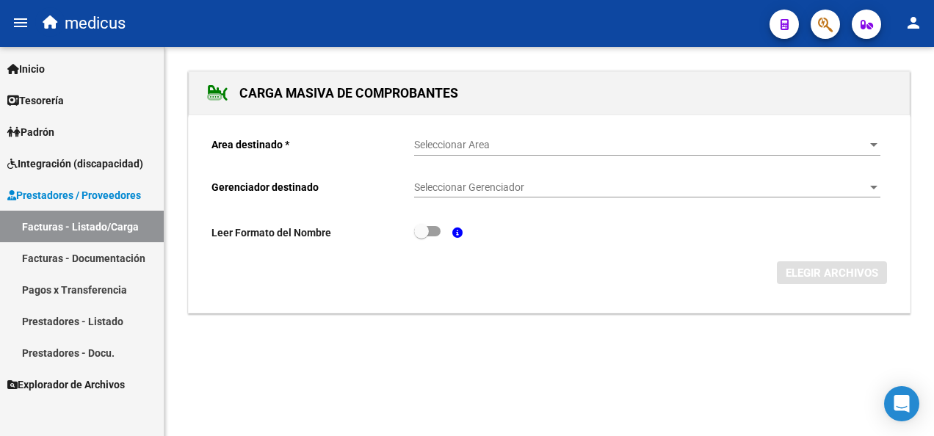
click at [470, 147] on span "Seleccionar Area" at bounding box center [640, 145] width 453 height 12
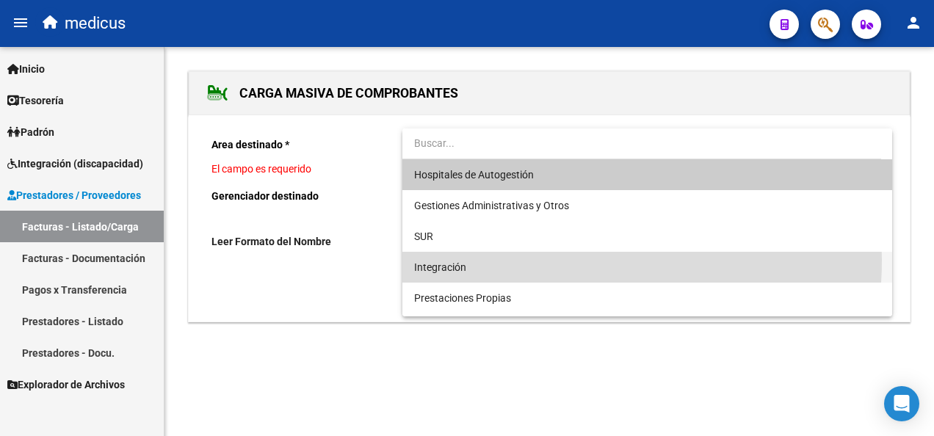
click at [529, 260] on span "Integración" at bounding box center [647, 267] width 466 height 31
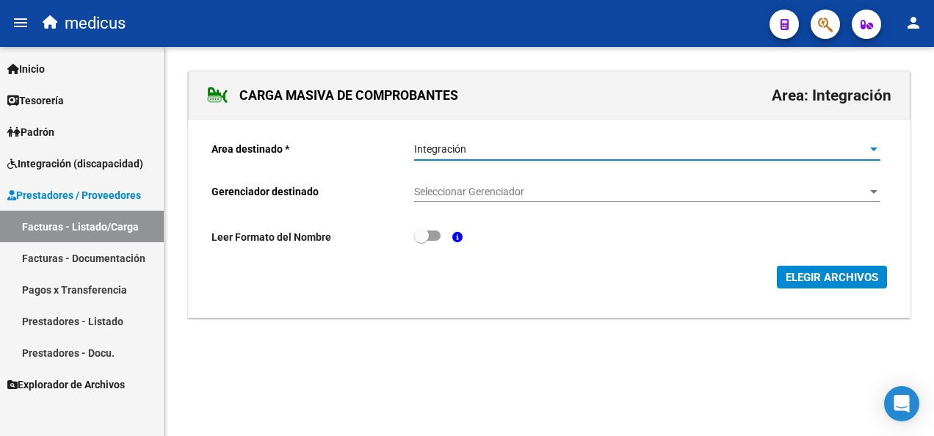
click at [614, 277] on span "ELEGIR ARCHIVOS" at bounding box center [831, 277] width 92 height 13
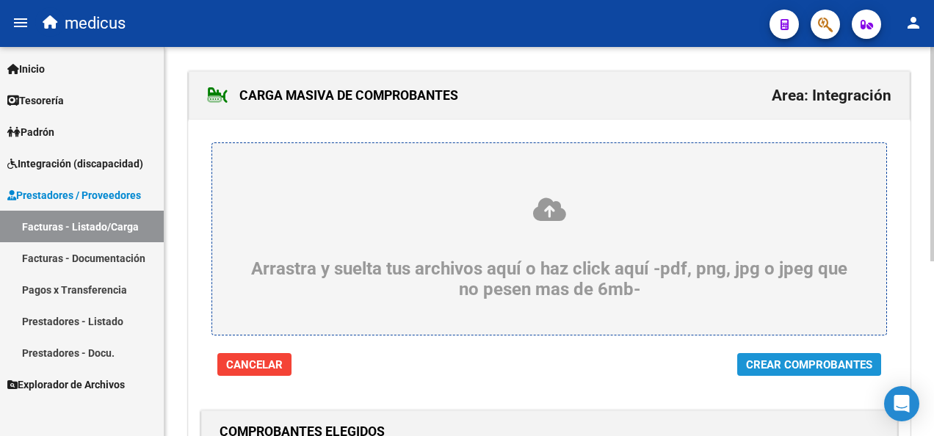
click at [614, 362] on span "Crear Comprobantes" at bounding box center [809, 364] width 126 height 13
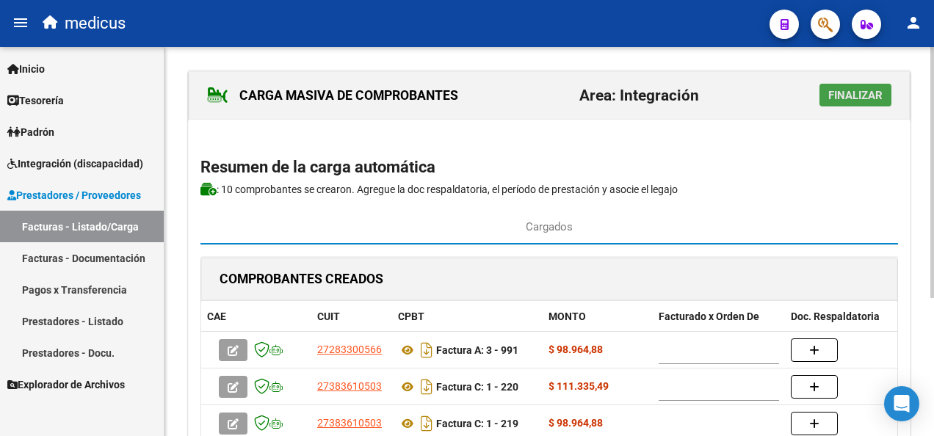
click at [614, 92] on span "Finalizar" at bounding box center [855, 95] width 54 height 13
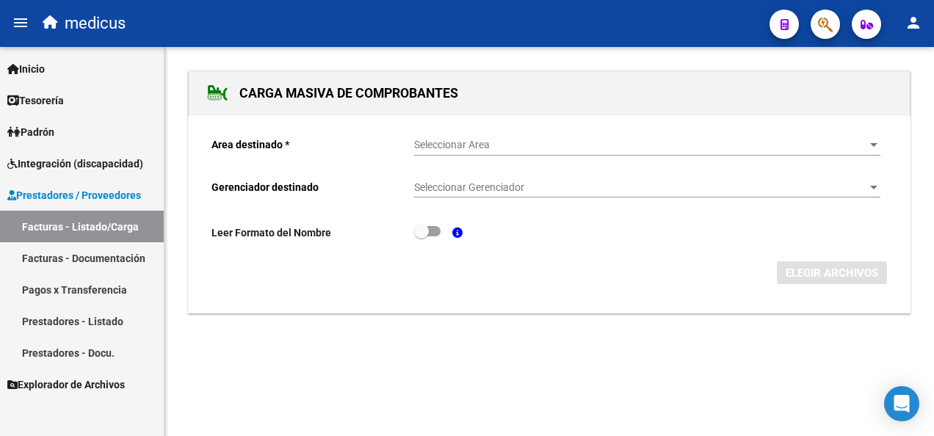
click at [447, 153] on div "Seleccionar Area Seleccionar Area" at bounding box center [647, 140] width 466 height 29
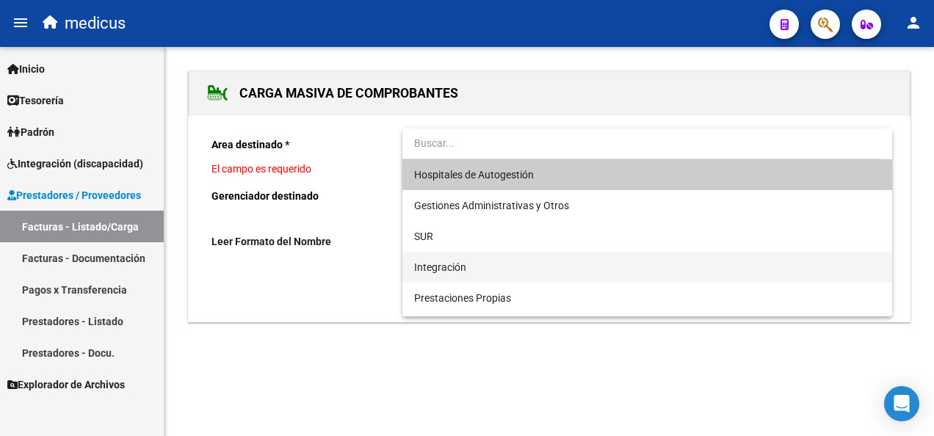
click at [501, 276] on span "Integración" at bounding box center [647, 267] width 466 height 31
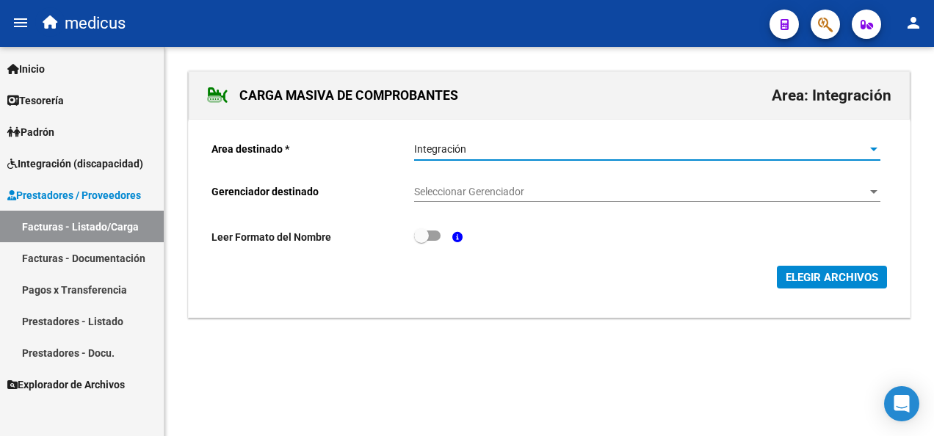
click at [614, 271] on span "ELEGIR ARCHIVOS" at bounding box center [831, 277] width 92 height 13
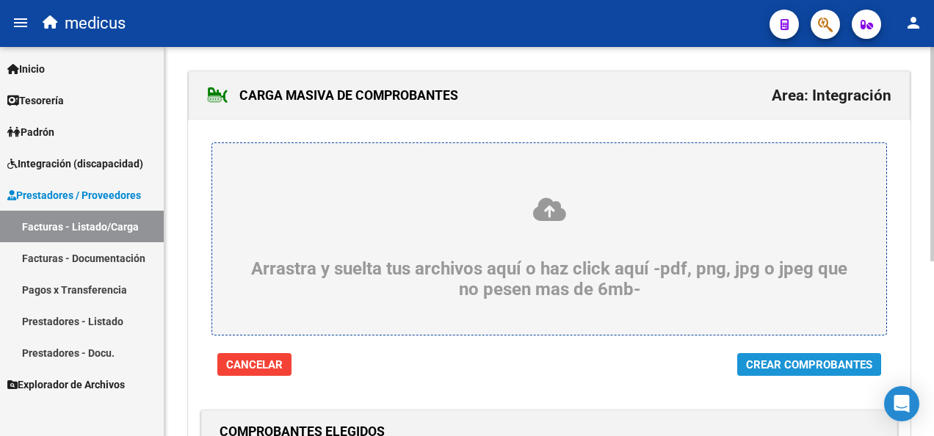
click at [614, 365] on span "Crear Comprobantes" at bounding box center [809, 364] width 126 height 13
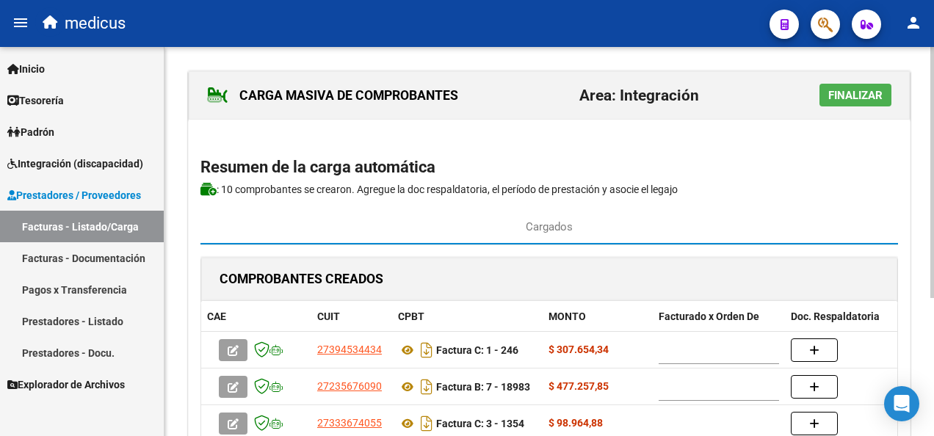
click at [614, 89] on span "Finalizar" at bounding box center [855, 95] width 54 height 13
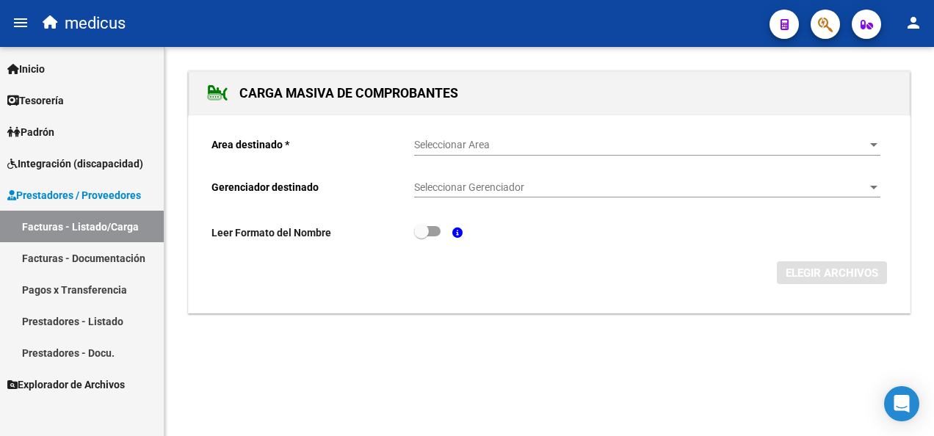
click at [565, 153] on div "Seleccionar Area Seleccionar Area" at bounding box center [647, 140] width 466 height 29
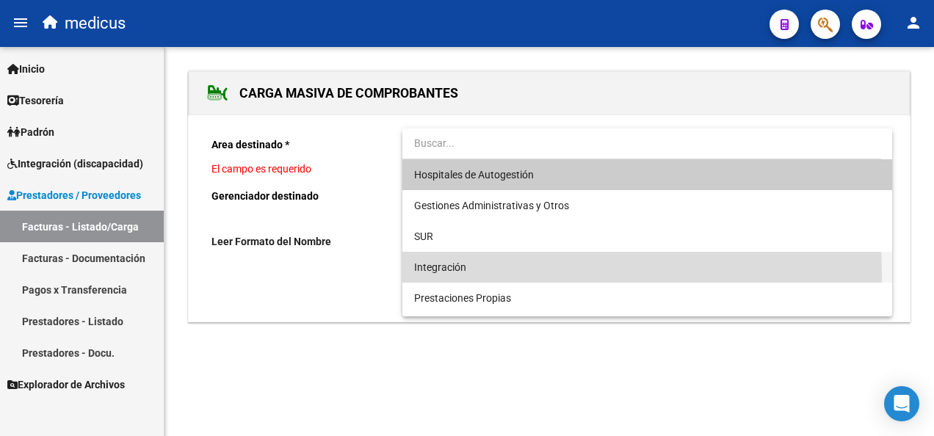
click at [518, 272] on span "Integración" at bounding box center [647, 267] width 466 height 31
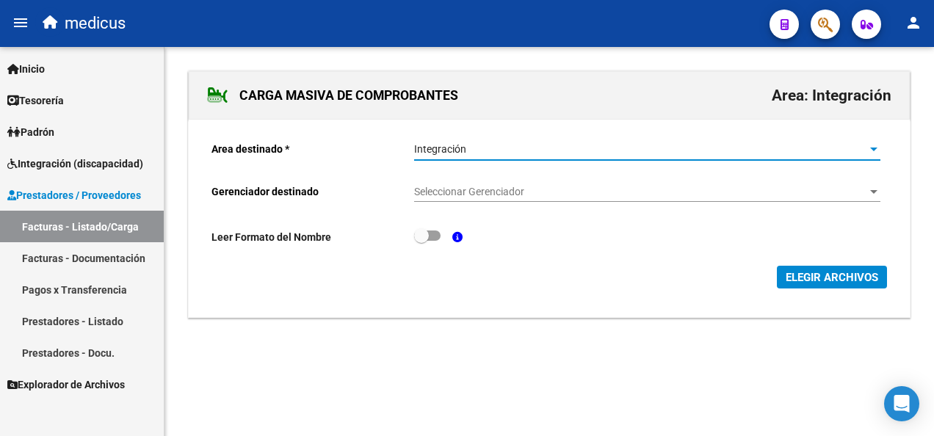
click at [614, 274] on span "ELEGIR ARCHIVOS" at bounding box center [831, 277] width 92 height 13
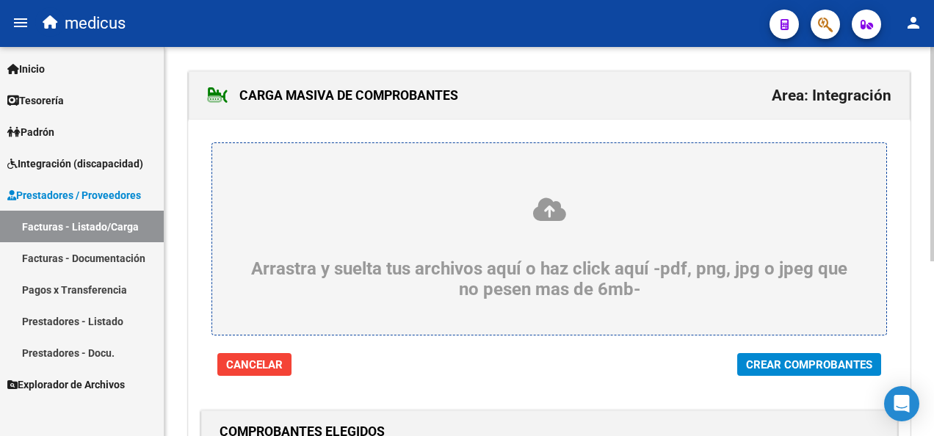
click at [614, 364] on span "Crear Comprobantes" at bounding box center [809, 364] width 126 height 13
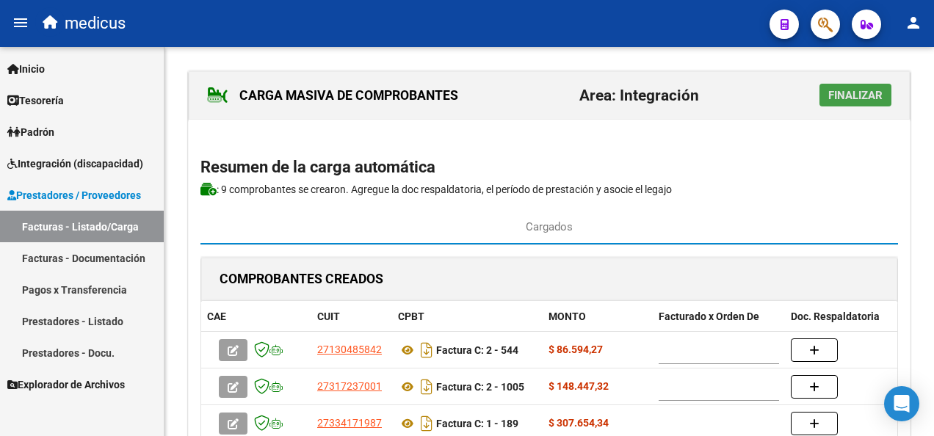
click at [614, 91] on span "Finalizar" at bounding box center [855, 95] width 54 height 13
